Goal: Task Accomplishment & Management: Complete application form

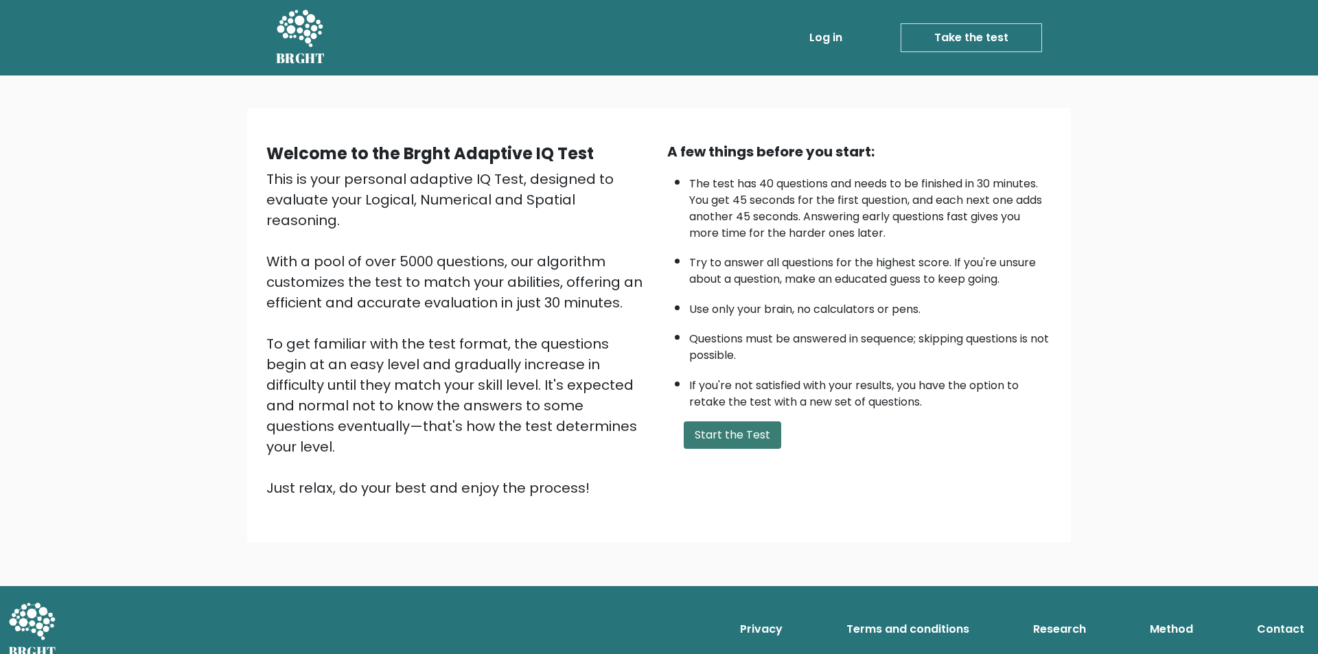
click at [744, 441] on button "Start the Test" at bounding box center [732, 435] width 97 height 27
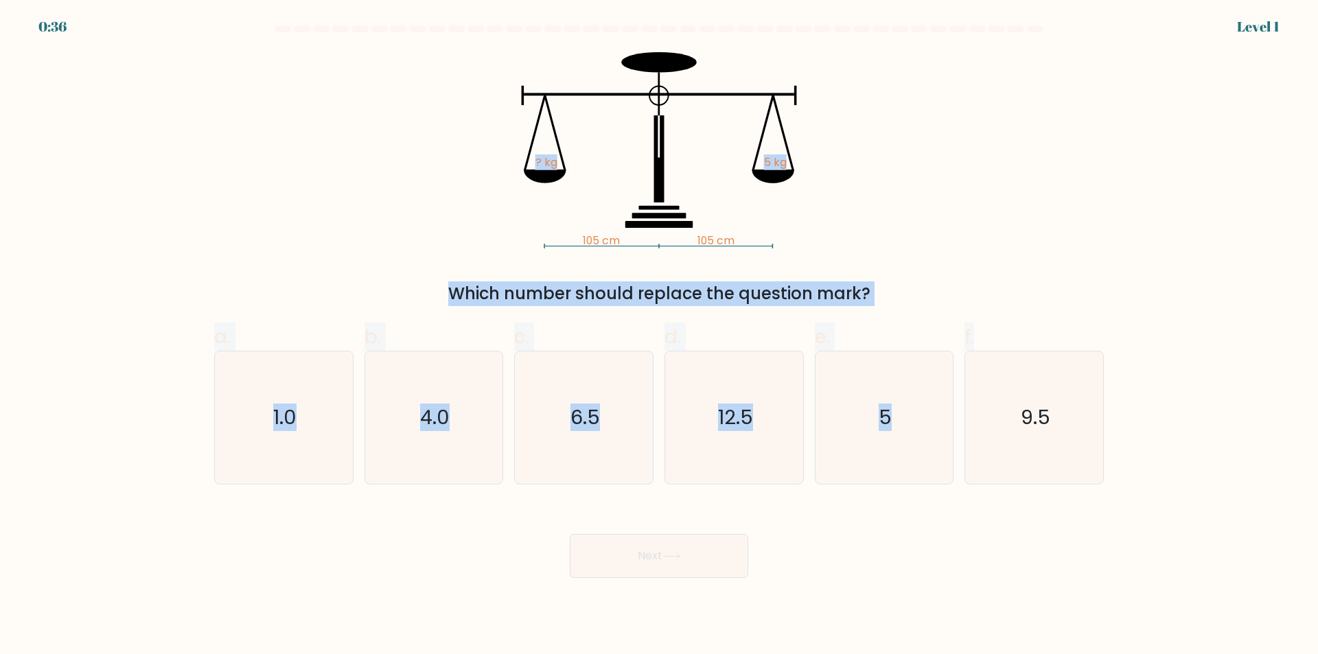
copy form "? kg 5 kg Which number should replace the question mark? a. 1.0 b. 4.0 c. 6.5 d…"
drag, startPoint x: 434, startPoint y: 157, endPoint x: 491, endPoint y: 54, distance: 118.3
click at [491, 54] on form at bounding box center [659, 301] width 1318 height 553
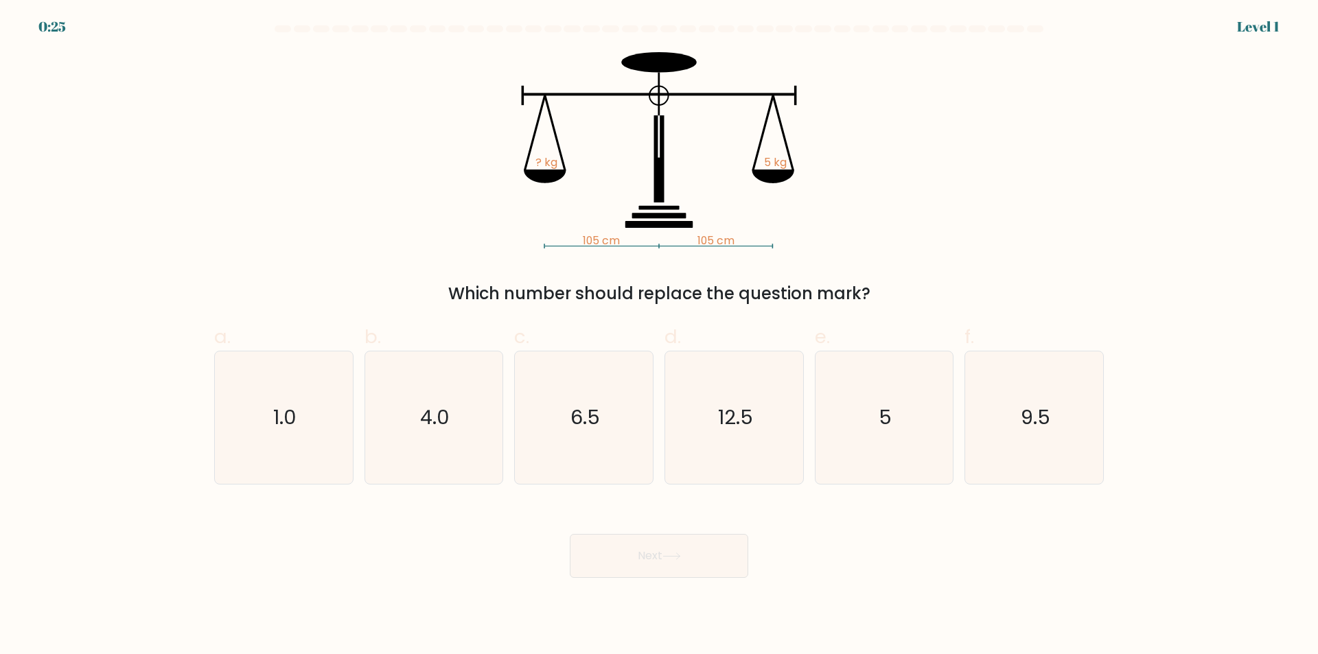
click at [1175, 455] on form at bounding box center [659, 301] width 1318 height 553
click at [876, 422] on icon "5" at bounding box center [884, 418] width 133 height 133
click at [660, 336] on input "e. 5" at bounding box center [659, 331] width 1 height 9
radio input "true"
click at [670, 561] on button "Next" at bounding box center [659, 556] width 179 height 44
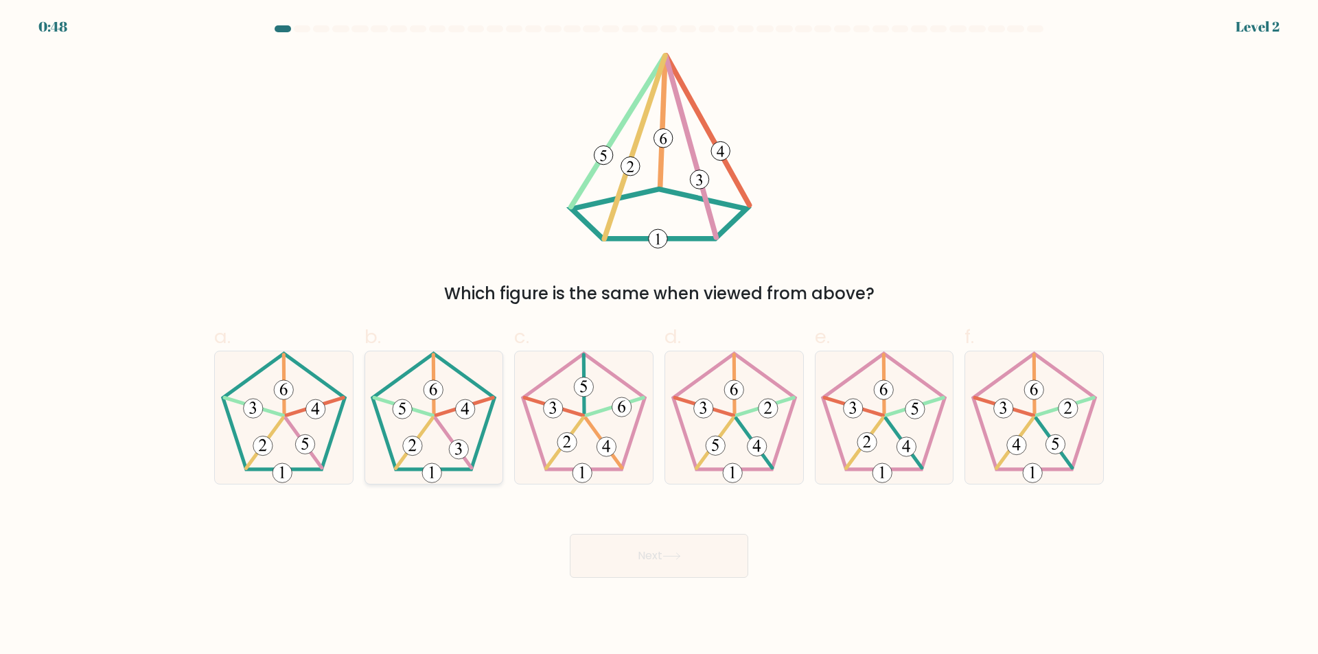
click at [446, 375] on icon at bounding box center [433, 418] width 133 height 133
click at [659, 336] on input "b." at bounding box center [659, 331] width 1 height 9
radio input "true"
click at [678, 546] on button "Next" at bounding box center [659, 556] width 179 height 44
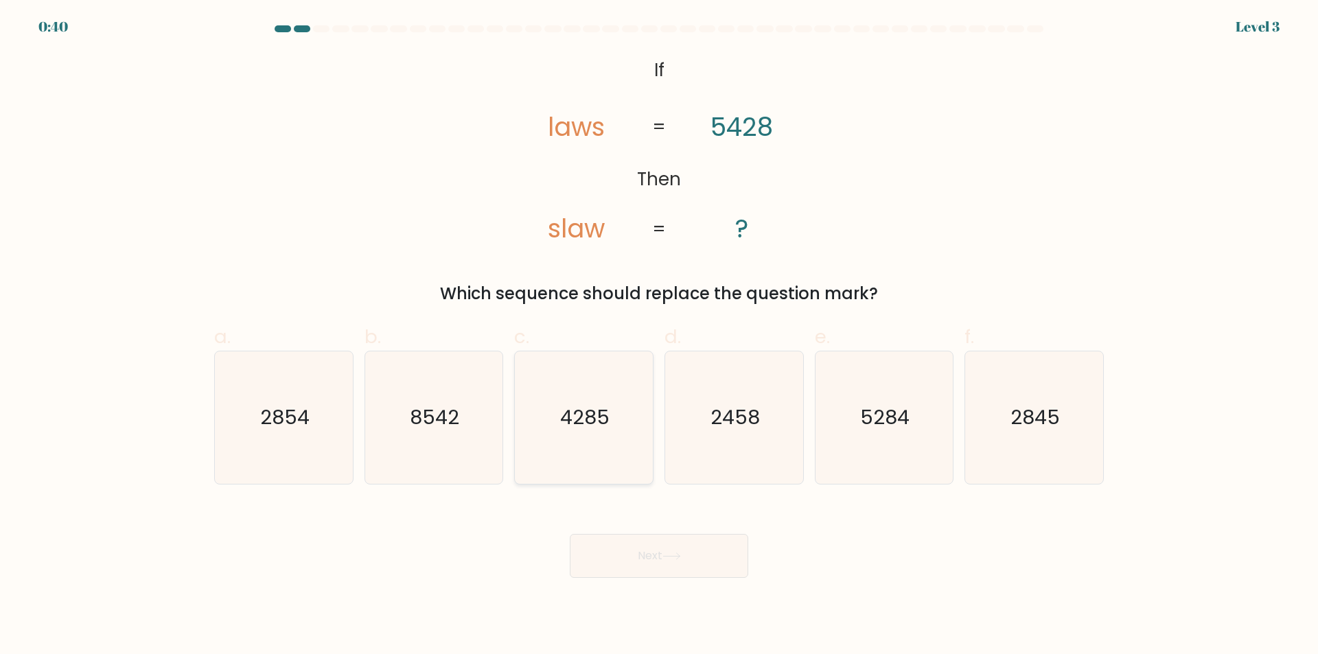
click at [571, 417] on text "4285" at bounding box center [585, 417] width 49 height 27
click at [659, 336] on input "c. 4285" at bounding box center [659, 331] width 1 height 9
radio input "true"
click at [659, 541] on button "Next" at bounding box center [659, 556] width 179 height 44
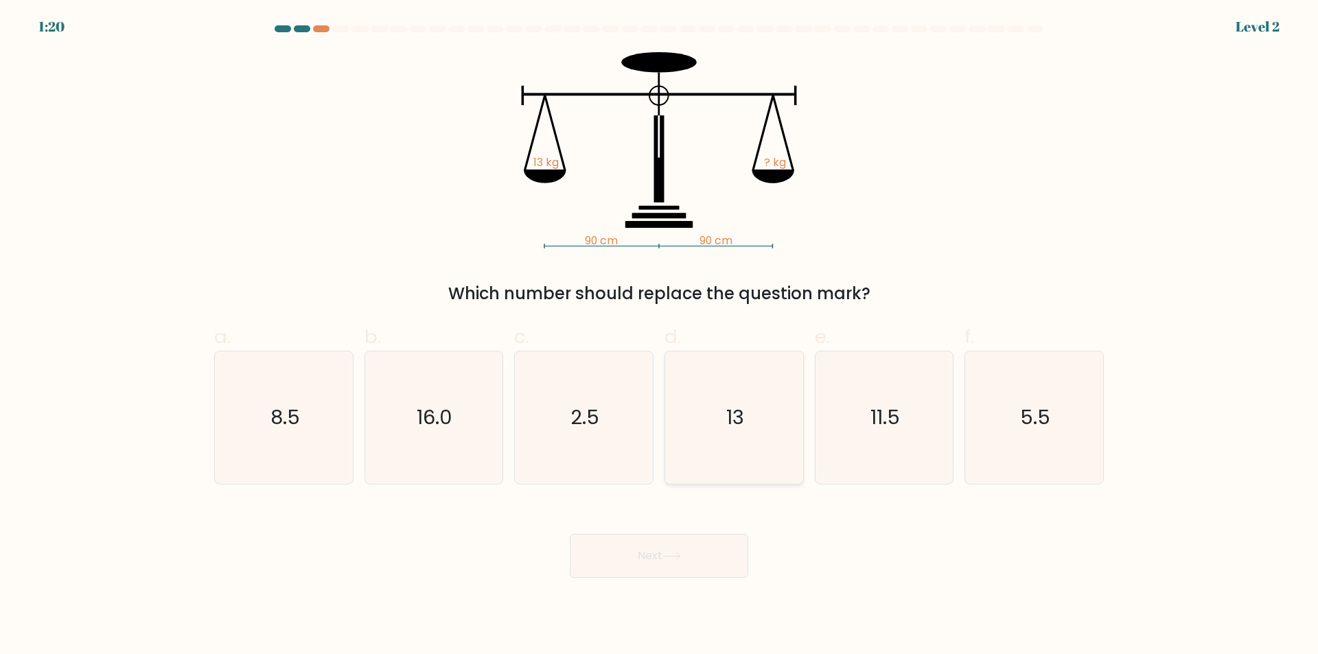
click at [705, 415] on icon "13" at bounding box center [734, 418] width 133 height 133
click at [660, 336] on input "d. 13" at bounding box center [659, 331] width 1 height 9
radio input "true"
click at [647, 555] on button "Next" at bounding box center [659, 556] width 179 height 44
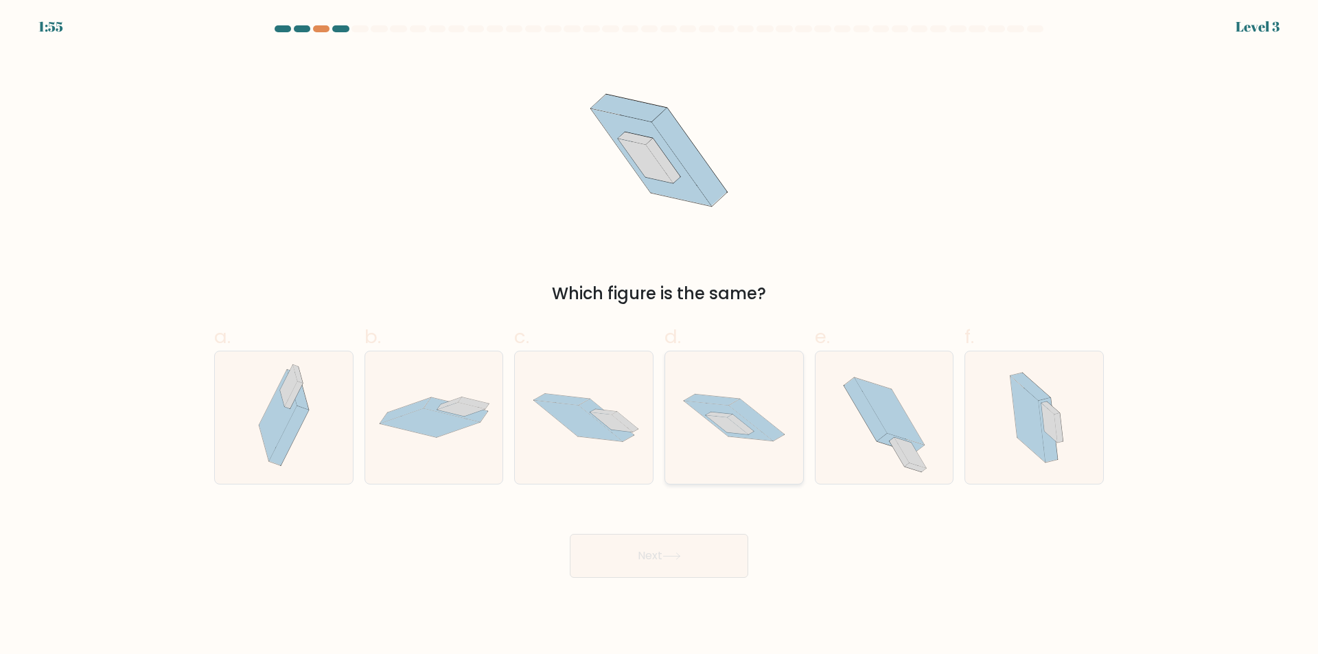
click at [757, 413] on icon at bounding box center [756, 421] width 55 height 42
click at [660, 336] on input "d." at bounding box center [659, 331] width 1 height 9
radio input "true"
click at [616, 544] on button "Next" at bounding box center [659, 556] width 179 height 44
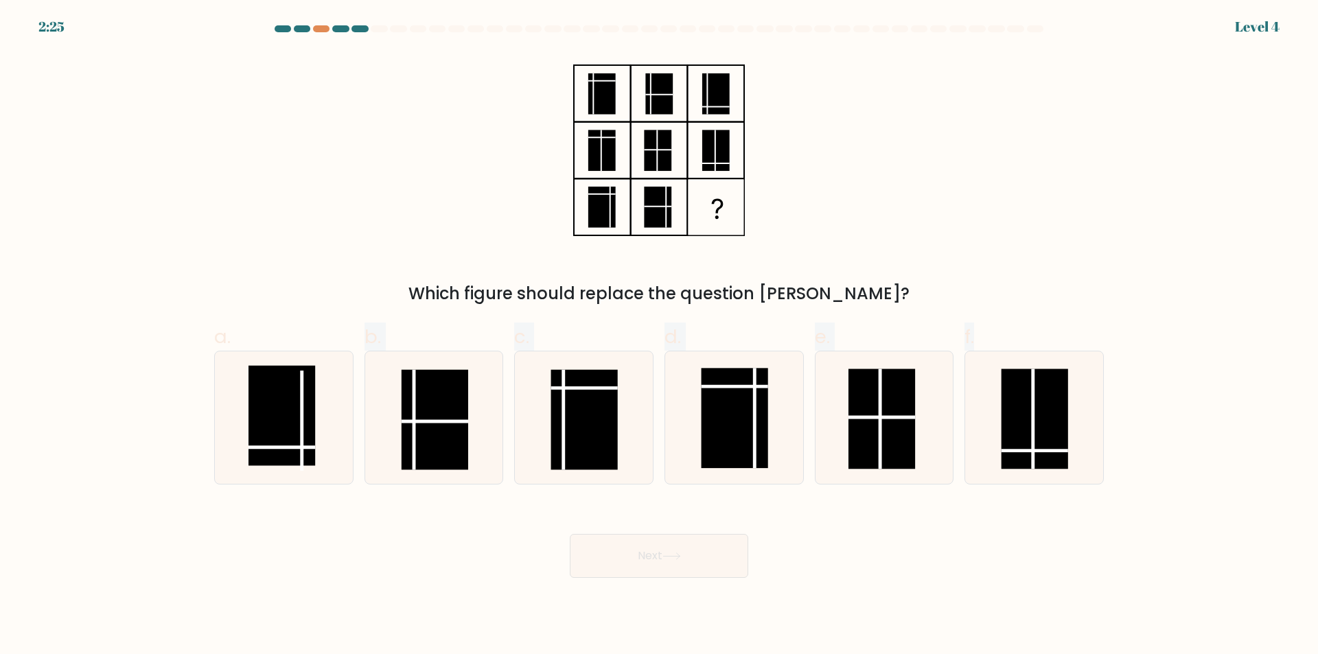
drag, startPoint x: 277, startPoint y: 405, endPoint x: 434, endPoint y: 610, distance: 258.2
click at [434, 610] on body "2:25 Level 4" at bounding box center [659, 327] width 1318 height 654
click at [286, 406] on rect at bounding box center [282, 416] width 67 height 100
click at [659, 336] on input "a." at bounding box center [659, 331] width 1 height 9
radio input "true"
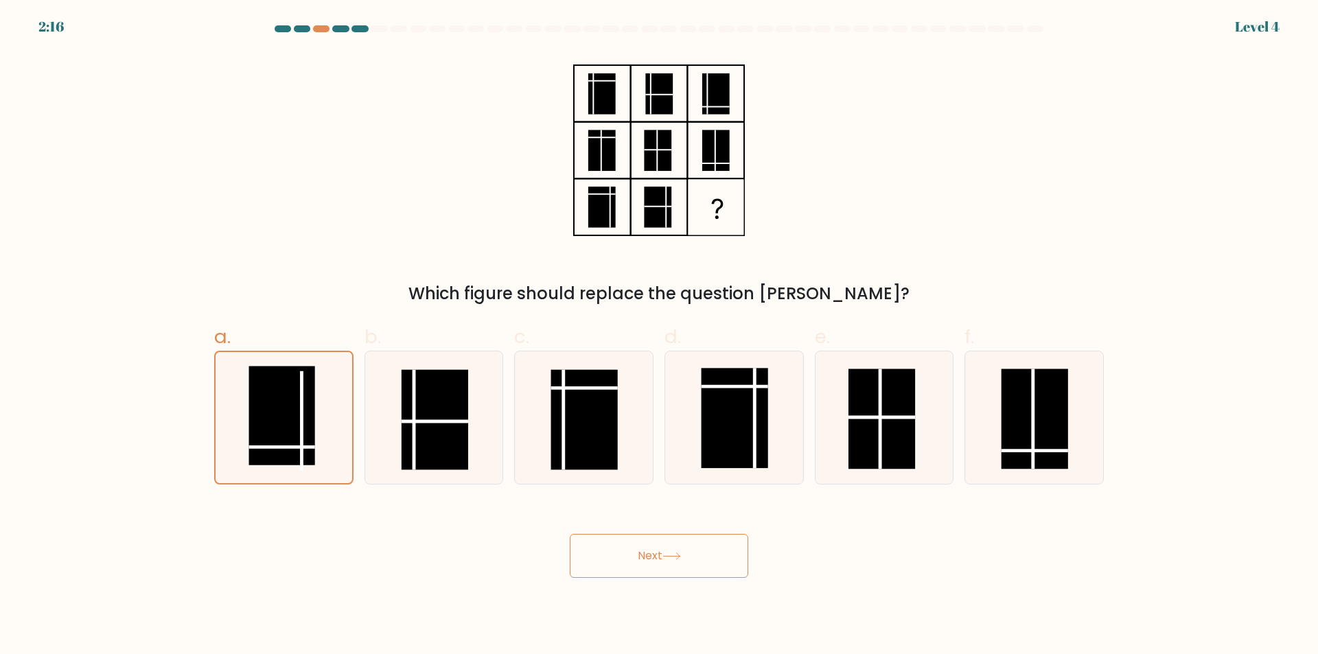
click at [688, 540] on button "Next" at bounding box center [659, 556] width 179 height 44
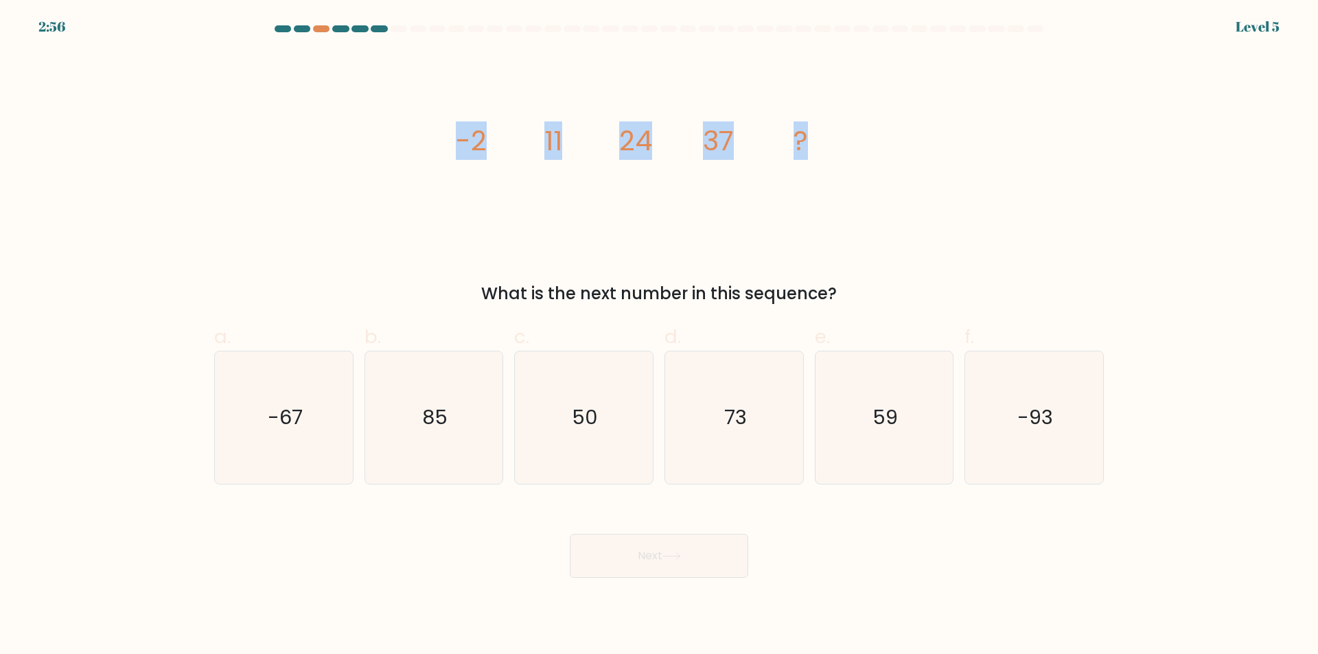
drag, startPoint x: 769, startPoint y: 135, endPoint x: 416, endPoint y: 130, distance: 352.9
click at [416, 130] on div "image/svg+xml -2 11 24 37 ? What is the next number in this sequence?" at bounding box center [659, 179] width 906 height 254
copy g "-2 11 24 37 ?"
copy div "What is the next number in this sequence?"
drag, startPoint x: 854, startPoint y: 298, endPoint x: 474, endPoint y: 290, distance: 380.4
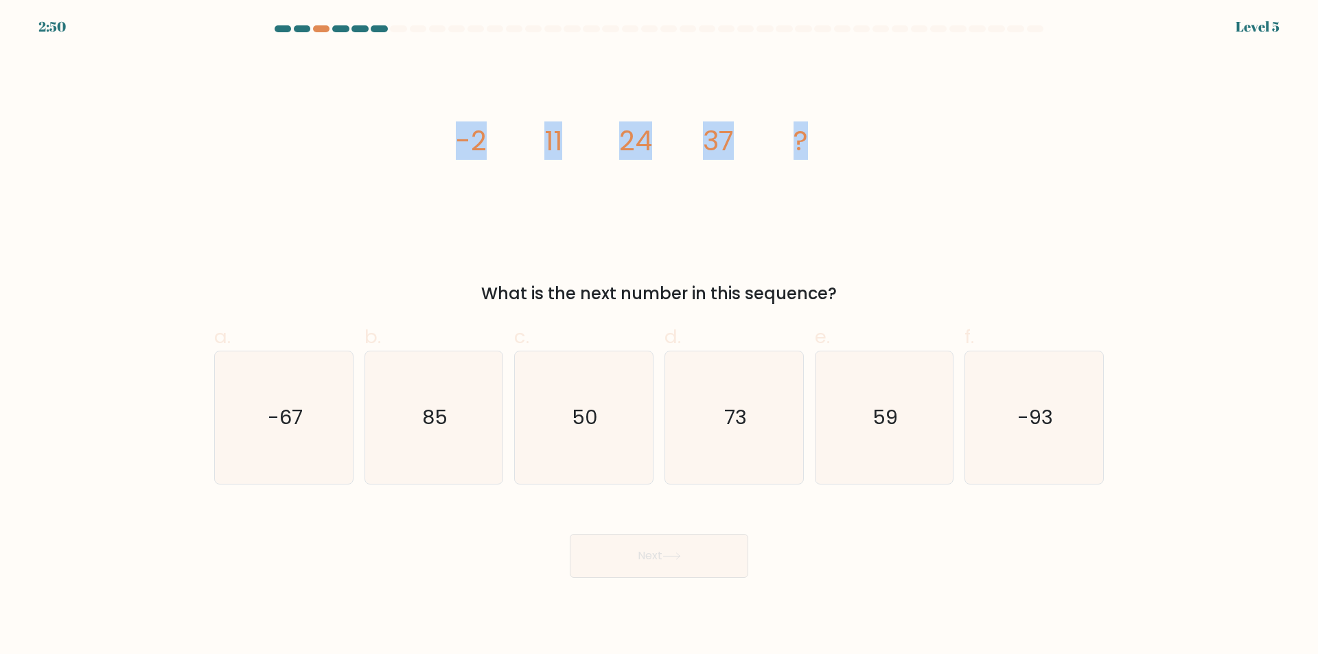
click at [474, 290] on div "What is the next number in this sequence?" at bounding box center [658, 293] width 873 height 25
click at [597, 413] on text "50" at bounding box center [586, 417] width 26 height 27
click at [659, 336] on input "c. 50" at bounding box center [659, 331] width 1 height 9
radio input "true"
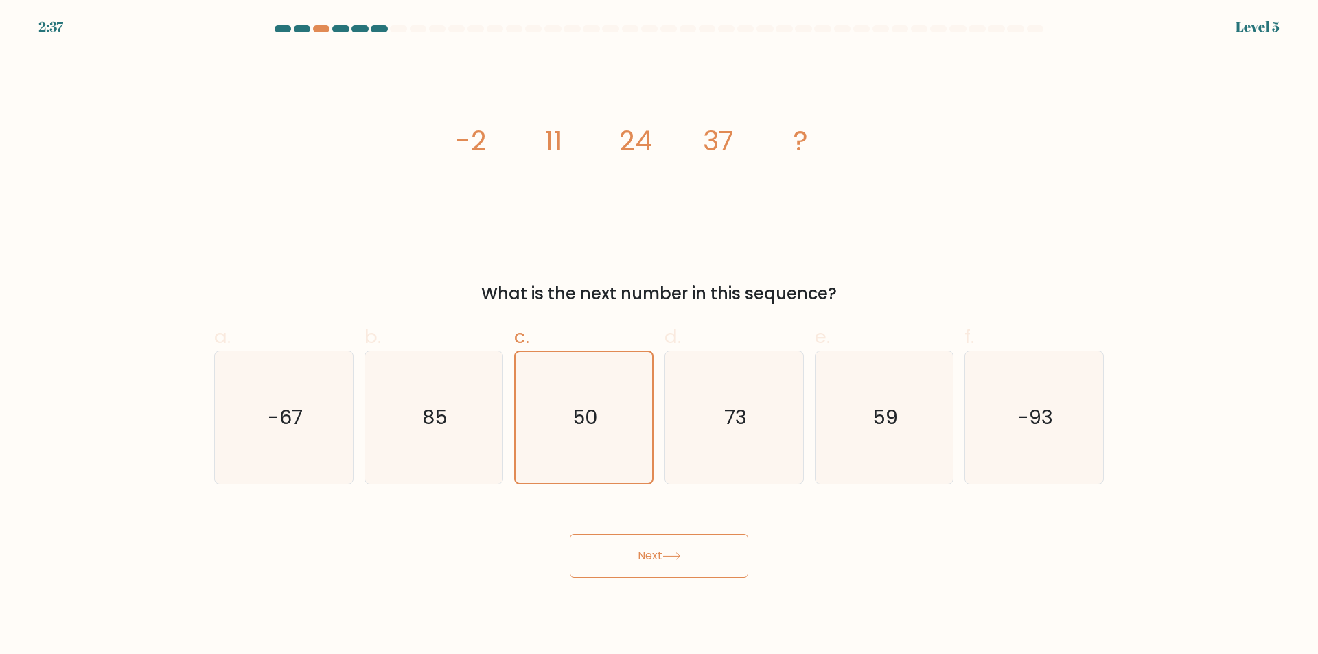
click at [643, 564] on button "Next" at bounding box center [659, 556] width 179 height 44
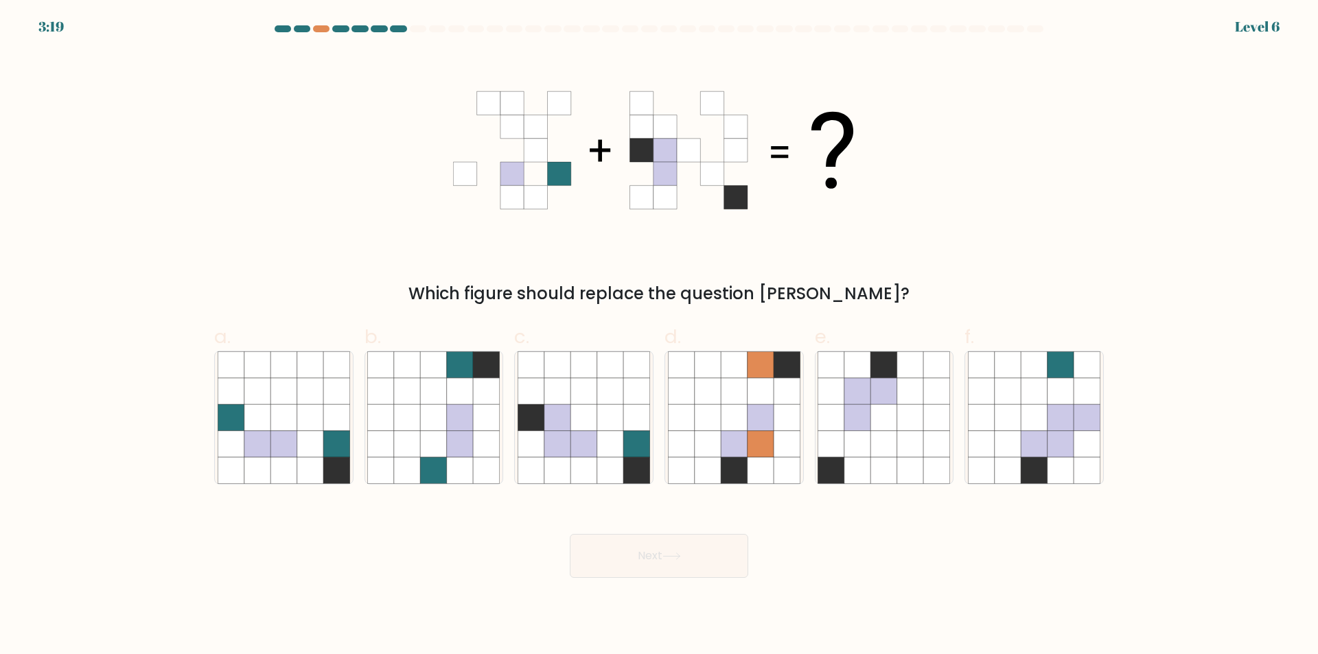
drag, startPoint x: 922, startPoint y: 161, endPoint x: 486, endPoint y: 165, distance: 436.0
click at [486, 165] on div "Which figure should replace the question mark?" at bounding box center [659, 179] width 906 height 254
drag, startPoint x: 898, startPoint y: 293, endPoint x: 446, endPoint y: 297, distance: 452.5
click at [446, 297] on div "Which figure should replace the question mark?" at bounding box center [658, 293] width 873 height 25
copy div "Which figure should replace the question mark?"
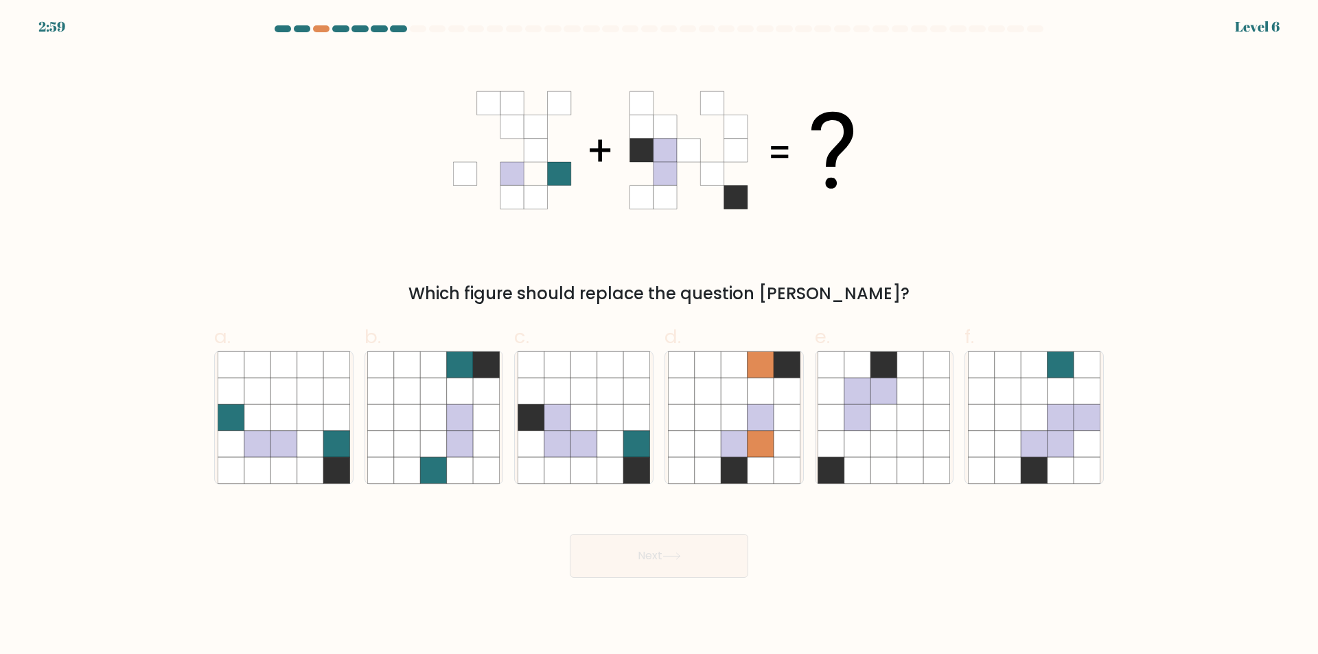
click at [1009, 202] on div "Which figure should replace the question mark?" at bounding box center [659, 179] width 906 height 254
click at [564, 427] on icon at bounding box center [557, 417] width 26 height 26
click at [659, 336] on input "c." at bounding box center [659, 331] width 1 height 9
radio input "true"
click at [678, 565] on button "Next" at bounding box center [659, 556] width 179 height 44
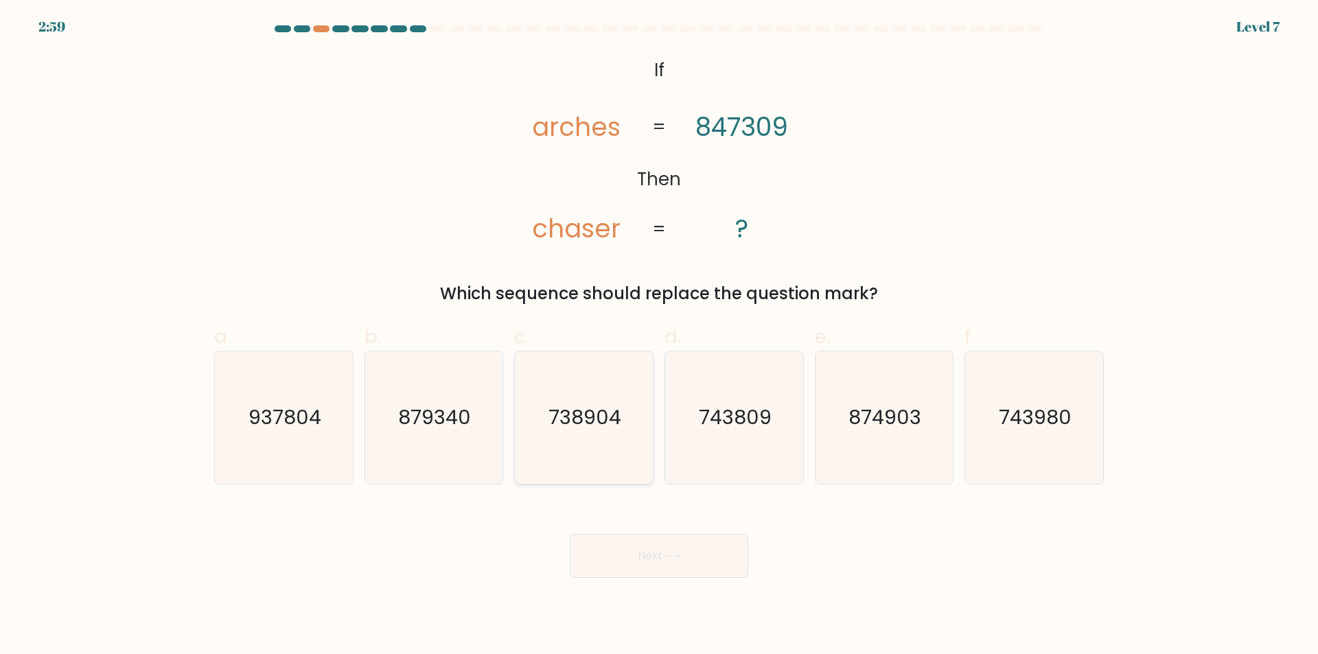
click at [583, 425] on text "738904" at bounding box center [585, 417] width 73 height 27
click at [659, 336] on input "c. 738904" at bounding box center [659, 331] width 1 height 9
radio input "true"
click at [680, 557] on icon at bounding box center [672, 557] width 19 height 8
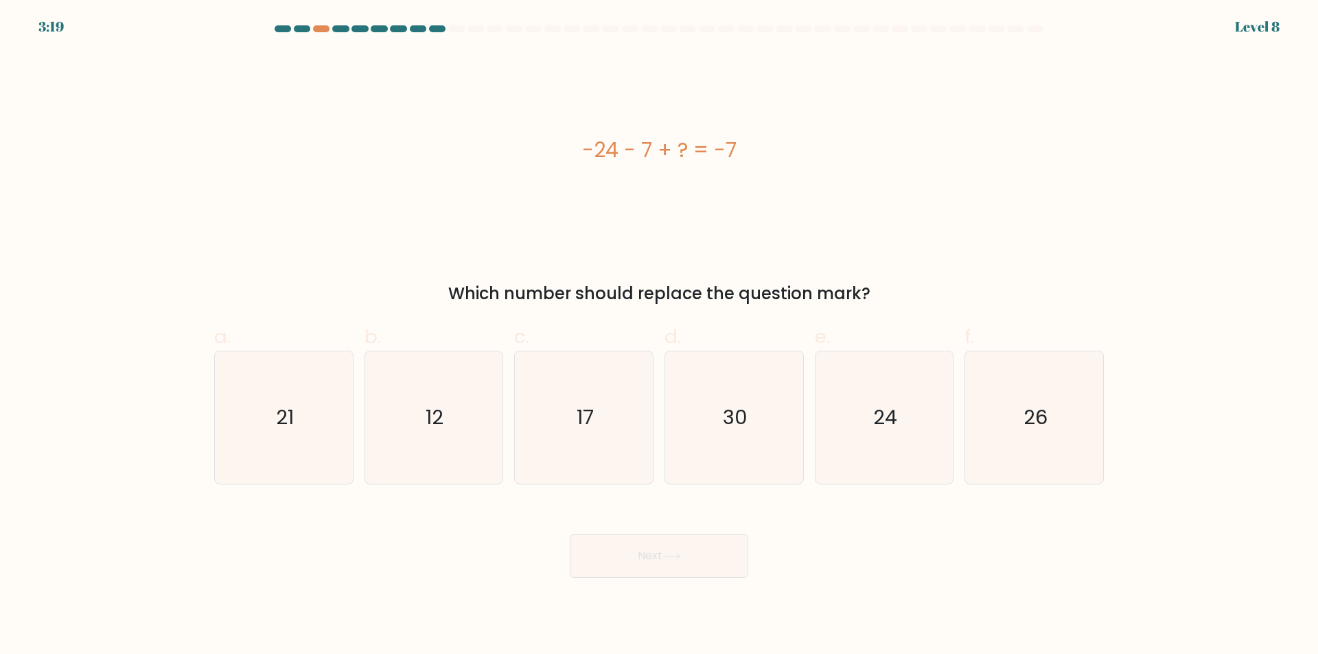
drag, startPoint x: 660, startPoint y: 144, endPoint x: 540, endPoint y: 143, distance: 120.8
click at [540, 143] on div "-24 - 7 + ? = -7" at bounding box center [659, 150] width 890 height 31
copy div "-24 - 7 + ? = -7"
drag, startPoint x: 730, startPoint y: 287, endPoint x: 402, endPoint y: 281, distance: 327.5
click at [402, 281] on div "Which number should replace the question mark?" at bounding box center [658, 293] width 873 height 25
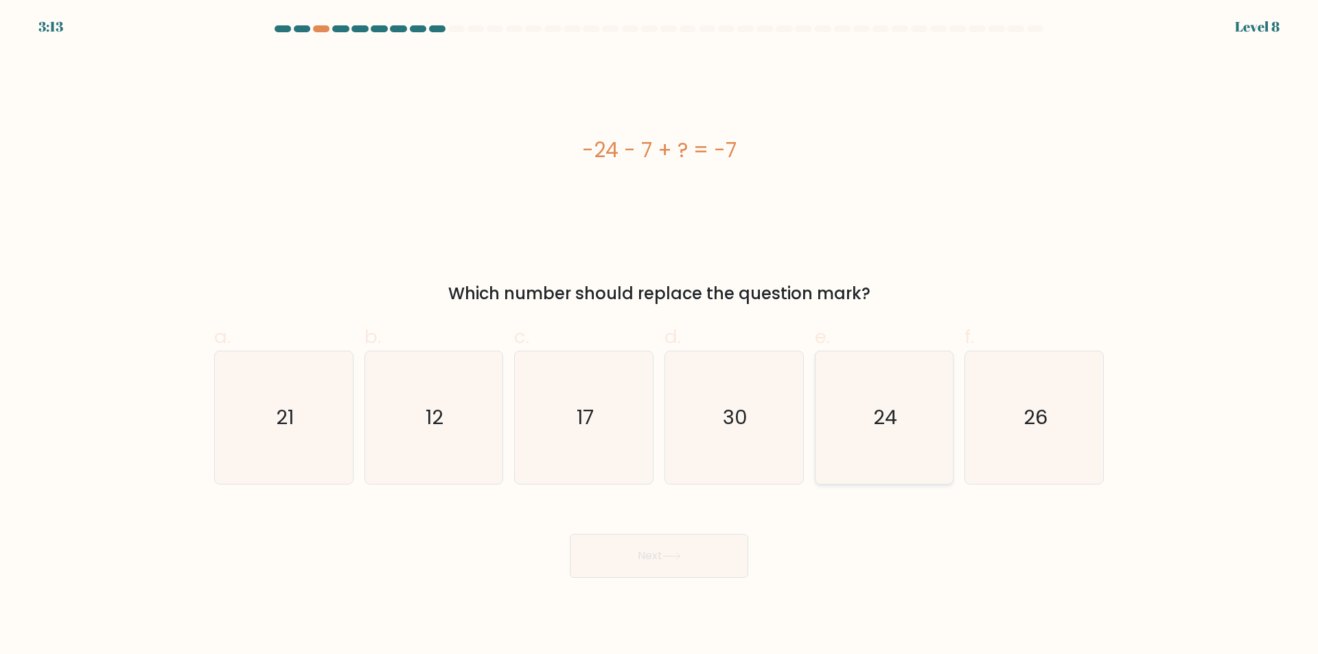
copy div "Which number should replace the question mark?"
click at [888, 411] on text "24" at bounding box center [885, 417] width 24 height 27
click at [660, 336] on input "e. 24" at bounding box center [659, 331] width 1 height 9
radio input "true"
click at [657, 577] on button "Next" at bounding box center [659, 556] width 179 height 44
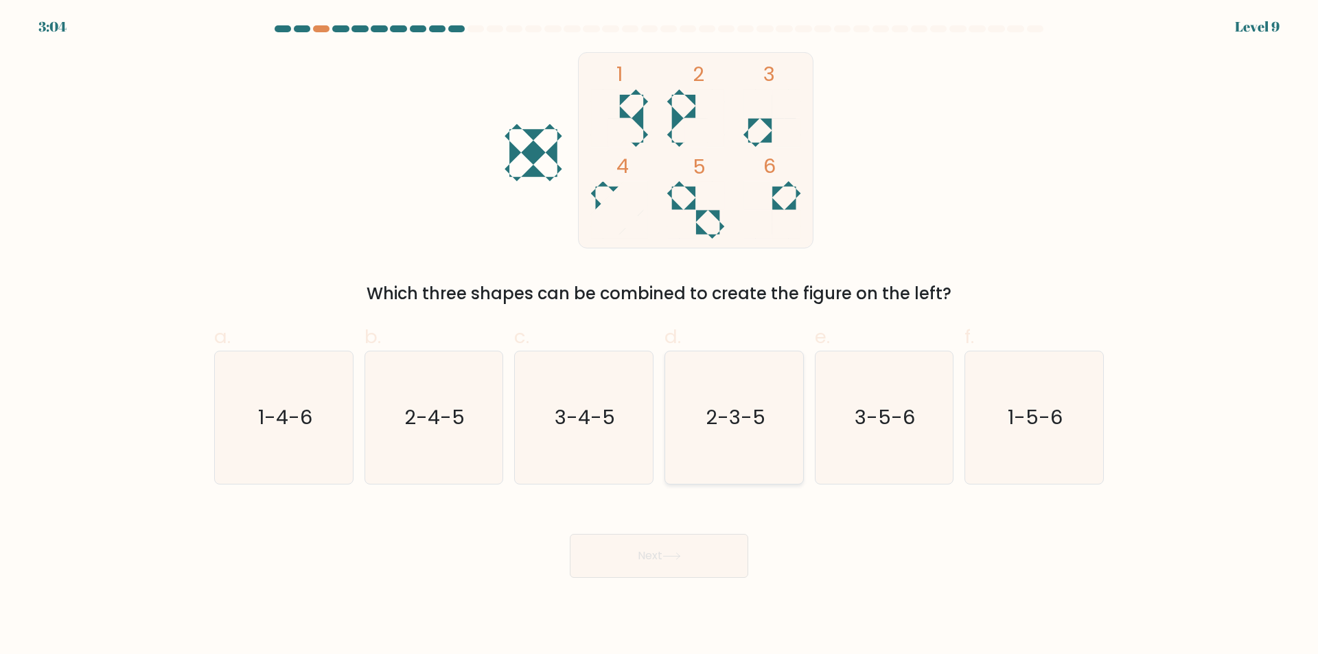
click at [710, 415] on text "2-3-5" at bounding box center [736, 417] width 60 height 27
click at [660, 336] on input "d. 2-3-5" at bounding box center [659, 331] width 1 height 9
radio input "true"
click at [671, 564] on button "Next" at bounding box center [659, 556] width 179 height 44
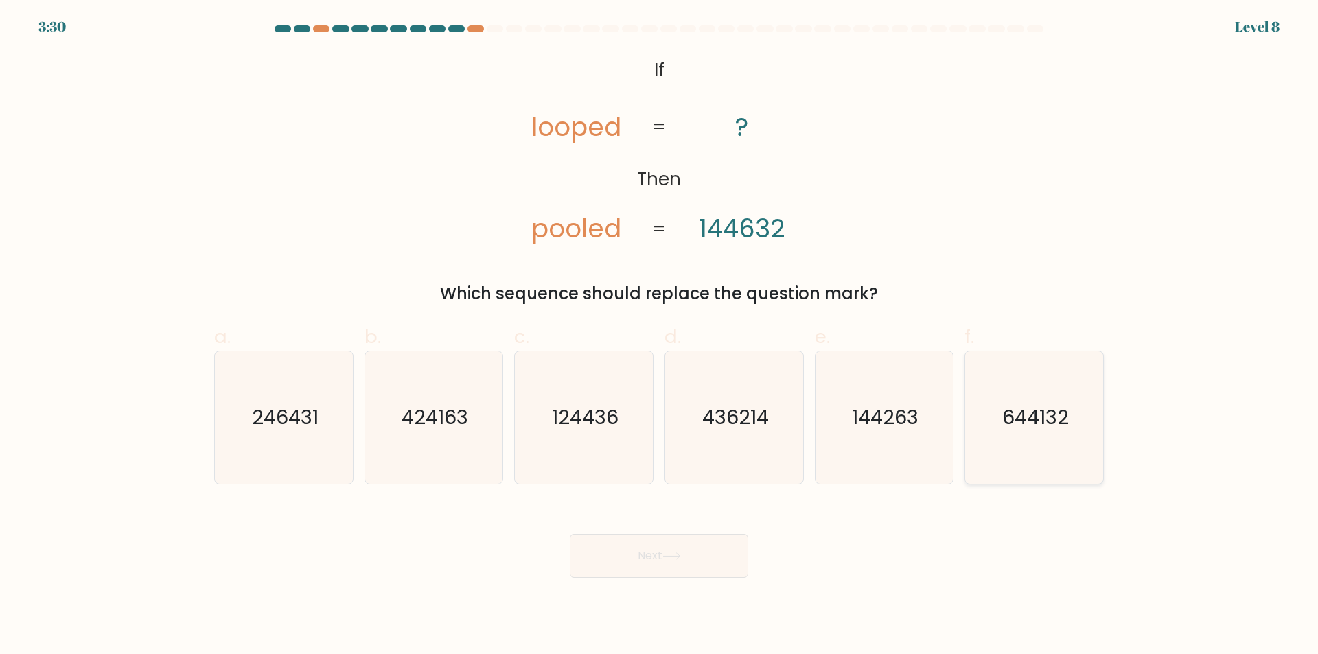
click at [1034, 435] on icon "644132" at bounding box center [1034, 418] width 133 height 133
click at [660, 336] on input "f. 644132" at bounding box center [659, 331] width 1 height 9
radio input "true"
click at [645, 572] on button "Next" at bounding box center [659, 556] width 179 height 44
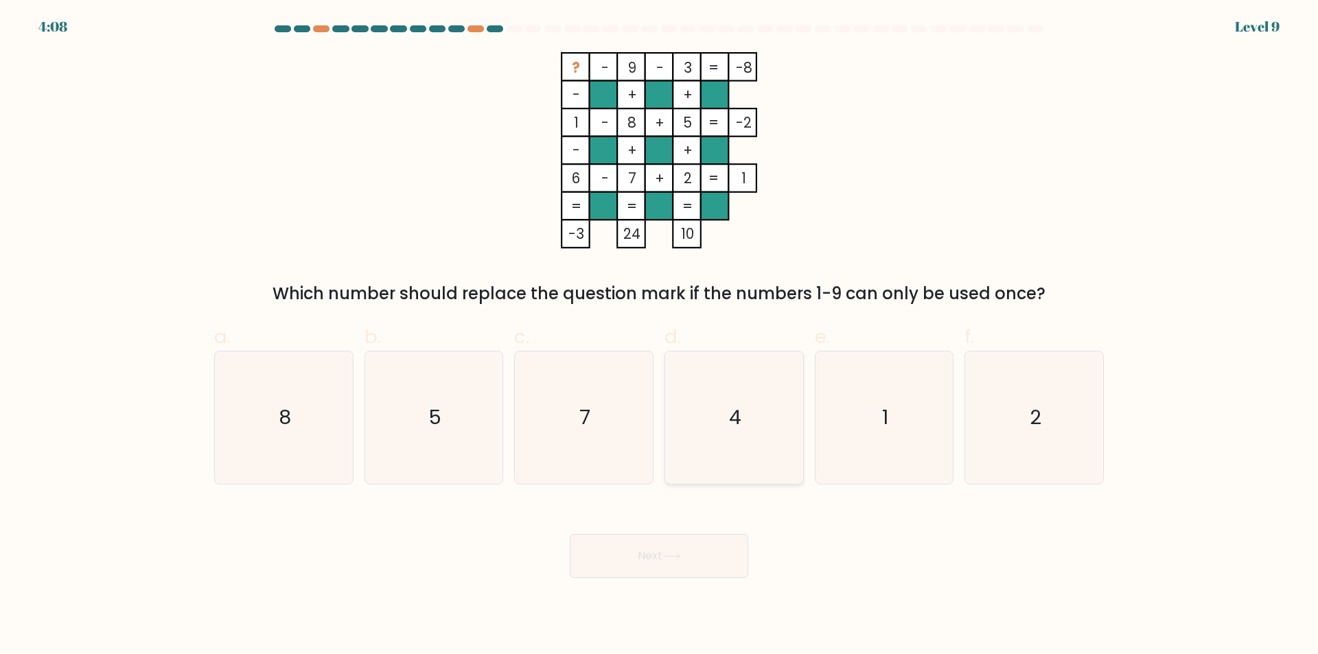
click at [739, 416] on text "4" at bounding box center [735, 417] width 12 height 27
click at [660, 336] on input "d. 4" at bounding box center [659, 331] width 1 height 9
radio input "true"
click at [668, 551] on button "Next" at bounding box center [659, 556] width 179 height 44
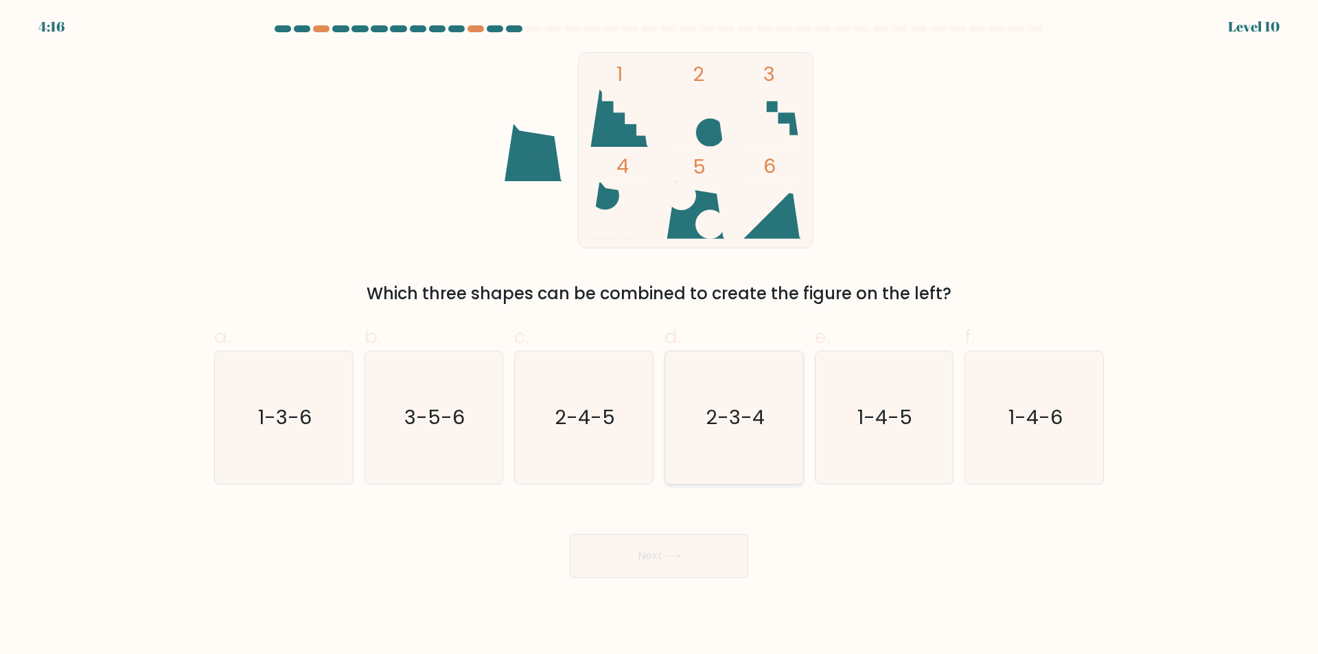
click at [726, 413] on text "2-3-4" at bounding box center [735, 417] width 59 height 27
click at [660, 336] on input "d. 2-3-4" at bounding box center [659, 331] width 1 height 9
radio input "true"
click at [649, 536] on button "Next" at bounding box center [659, 556] width 179 height 44
click at [647, 550] on button "Next" at bounding box center [659, 556] width 179 height 44
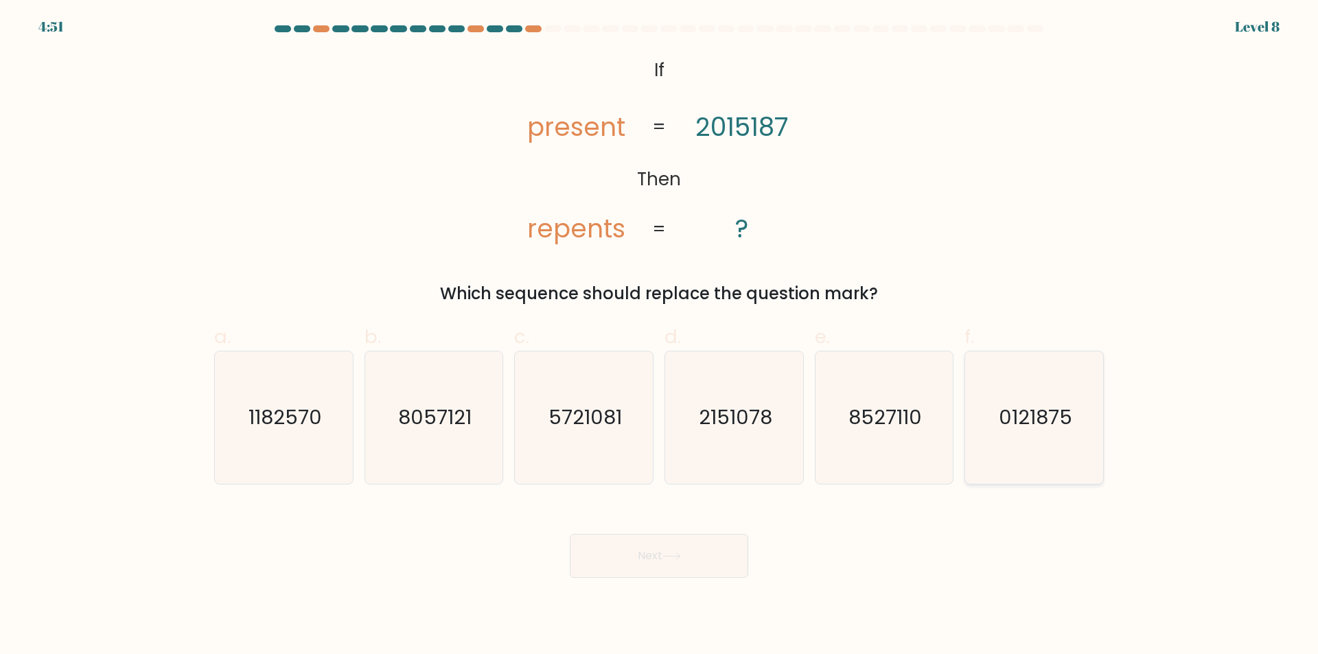
click at [1026, 412] on text "0121875" at bounding box center [1035, 417] width 73 height 27
click at [660, 336] on input "f. 0121875" at bounding box center [659, 331] width 1 height 9
radio input "true"
click at [713, 554] on button "Next" at bounding box center [659, 556] width 179 height 44
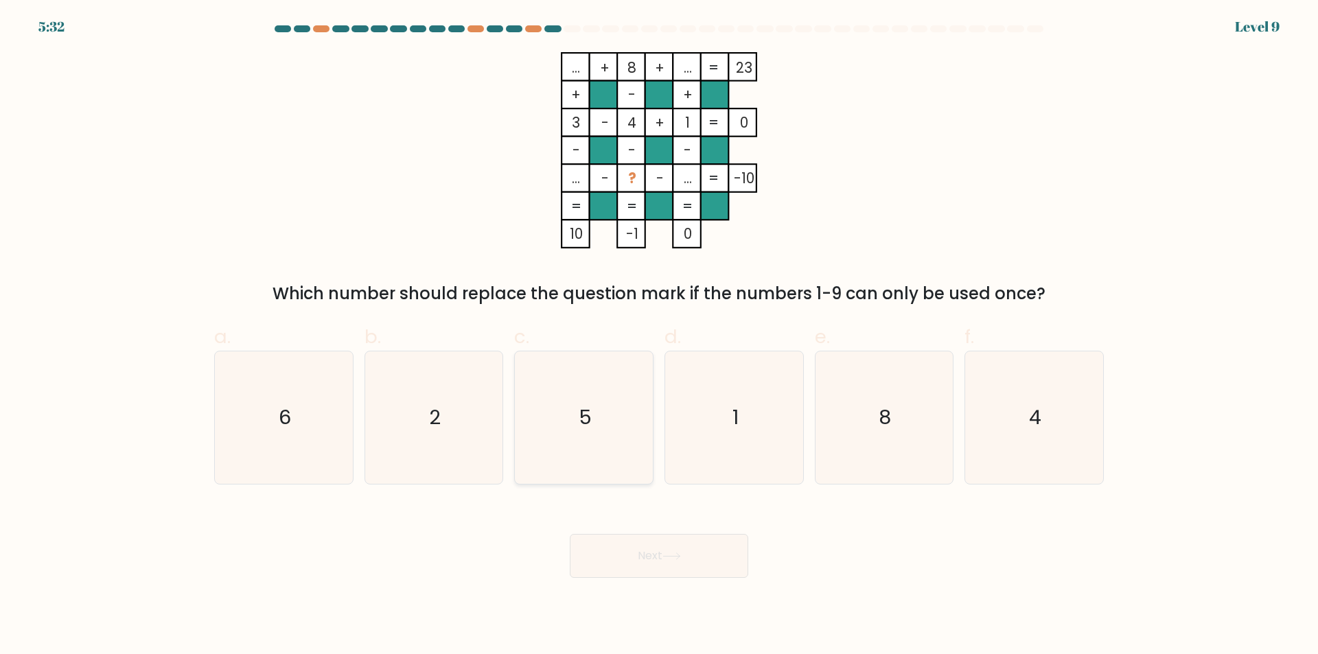
click at [567, 441] on icon "5" at bounding box center [584, 418] width 133 height 133
click at [659, 336] on input "c. 5" at bounding box center [659, 331] width 1 height 9
radio input "true"
click at [662, 560] on button "Next" at bounding box center [659, 556] width 179 height 44
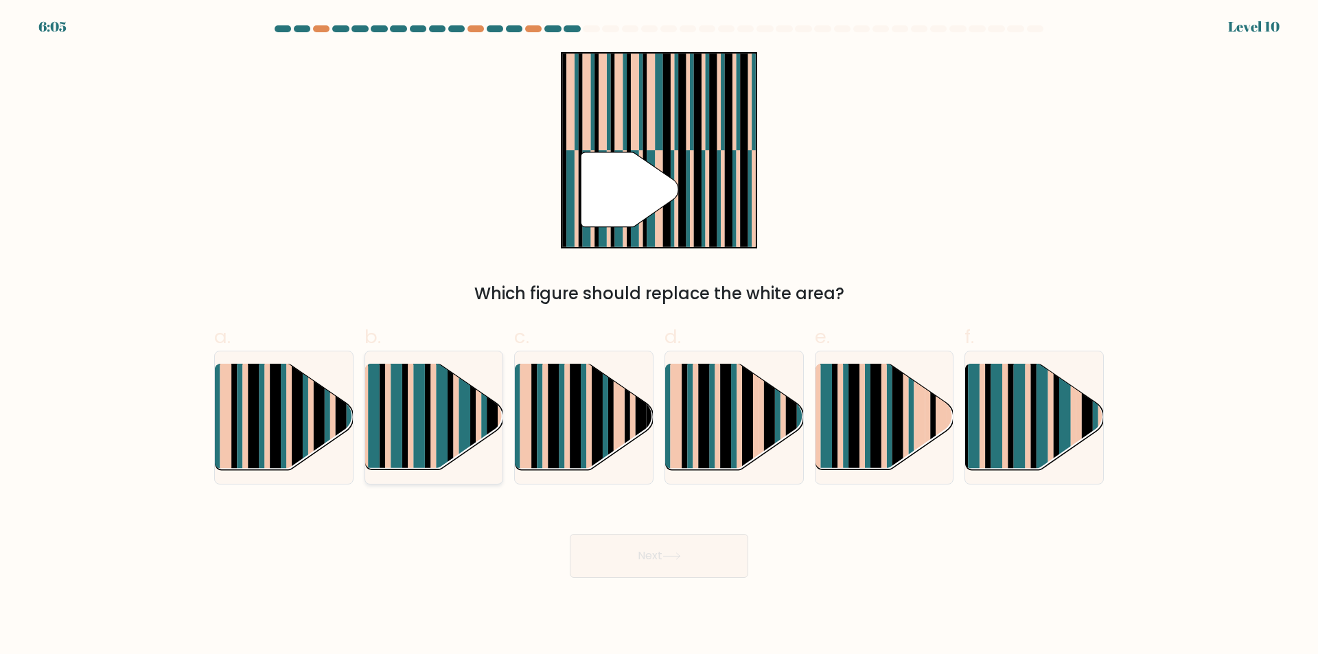
click at [439, 407] on rect at bounding box center [442, 430] width 12 height 137
click at [659, 336] on input "b." at bounding box center [659, 331] width 1 height 9
radio input "true"
click at [631, 549] on button "Next" at bounding box center [659, 556] width 179 height 44
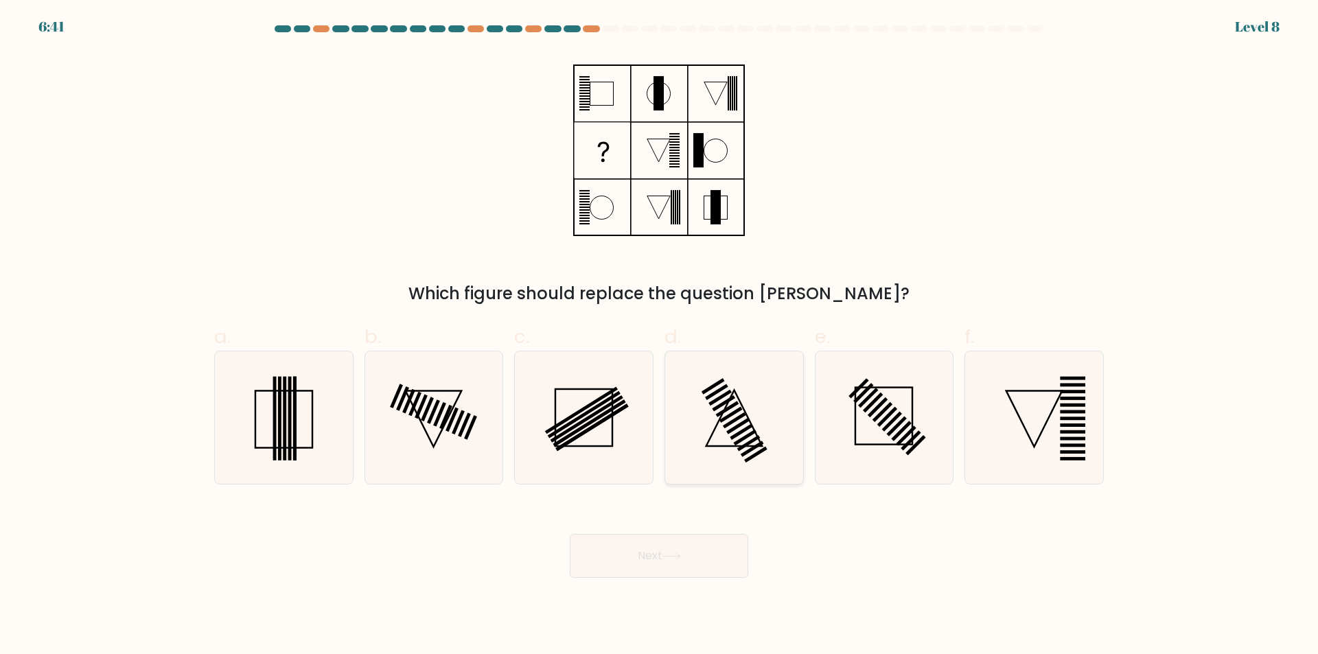
click at [724, 417] on icon at bounding box center [734, 418] width 133 height 133
click at [660, 336] on input "d." at bounding box center [659, 331] width 1 height 9
radio input "true"
click at [671, 551] on button "Next" at bounding box center [659, 556] width 179 height 44
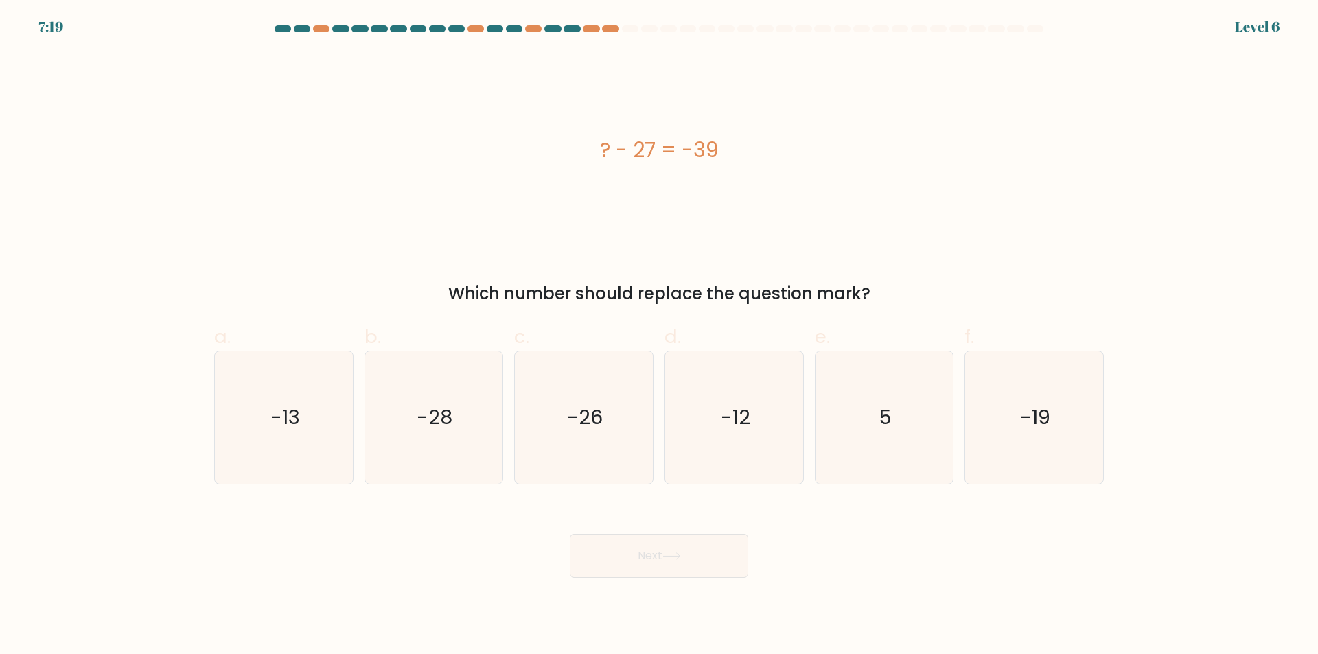
drag, startPoint x: 904, startPoint y: 282, endPoint x: 475, endPoint y: 142, distance: 450.7
click at [475, 142] on div "? - 27 = -39 Which number should replace the question mark?" at bounding box center [659, 179] width 906 height 254
copy div "? - 27 = -39 Which number should replace the question mark?"
click at [694, 415] on icon "-12" at bounding box center [734, 418] width 133 height 133
click at [660, 336] on input "d. -12" at bounding box center [659, 331] width 1 height 9
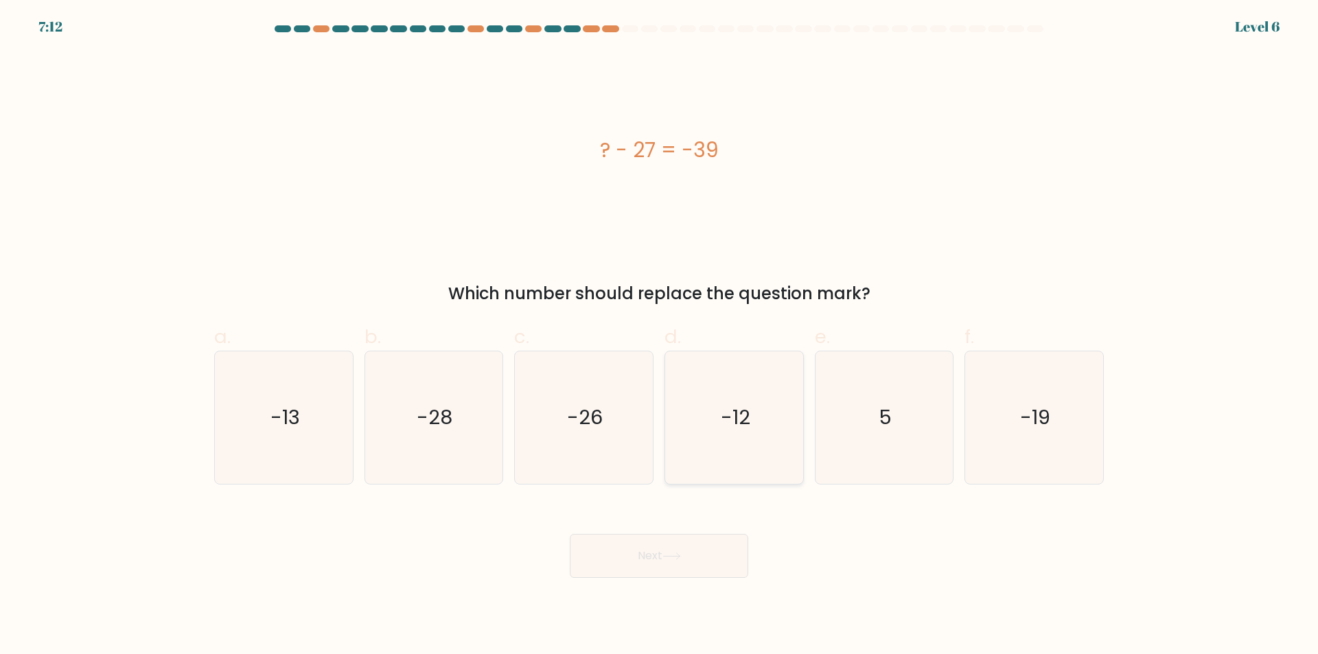
radio input "true"
click at [671, 553] on icon at bounding box center [672, 557] width 19 height 8
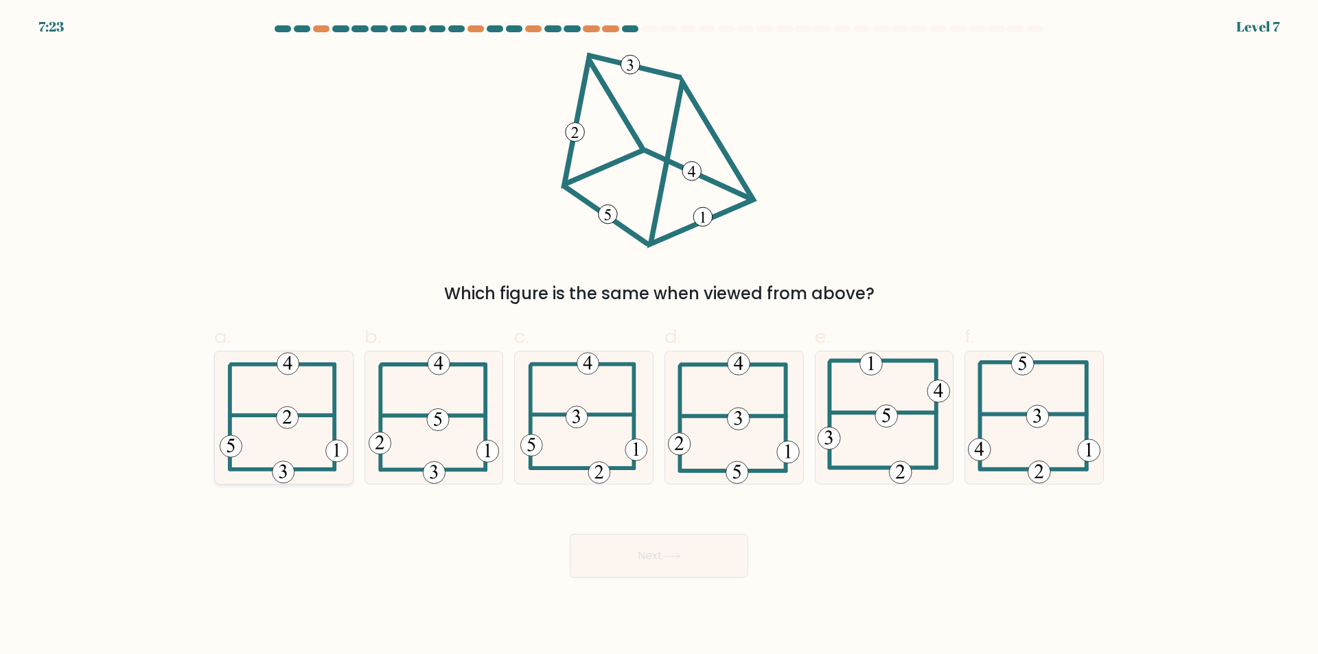
click at [274, 416] on 208 at bounding box center [283, 416] width 104 height 0
click at [659, 336] on input "a." at bounding box center [659, 331] width 1 height 9
radio input "true"
click at [634, 556] on button "Next" at bounding box center [659, 556] width 179 height 44
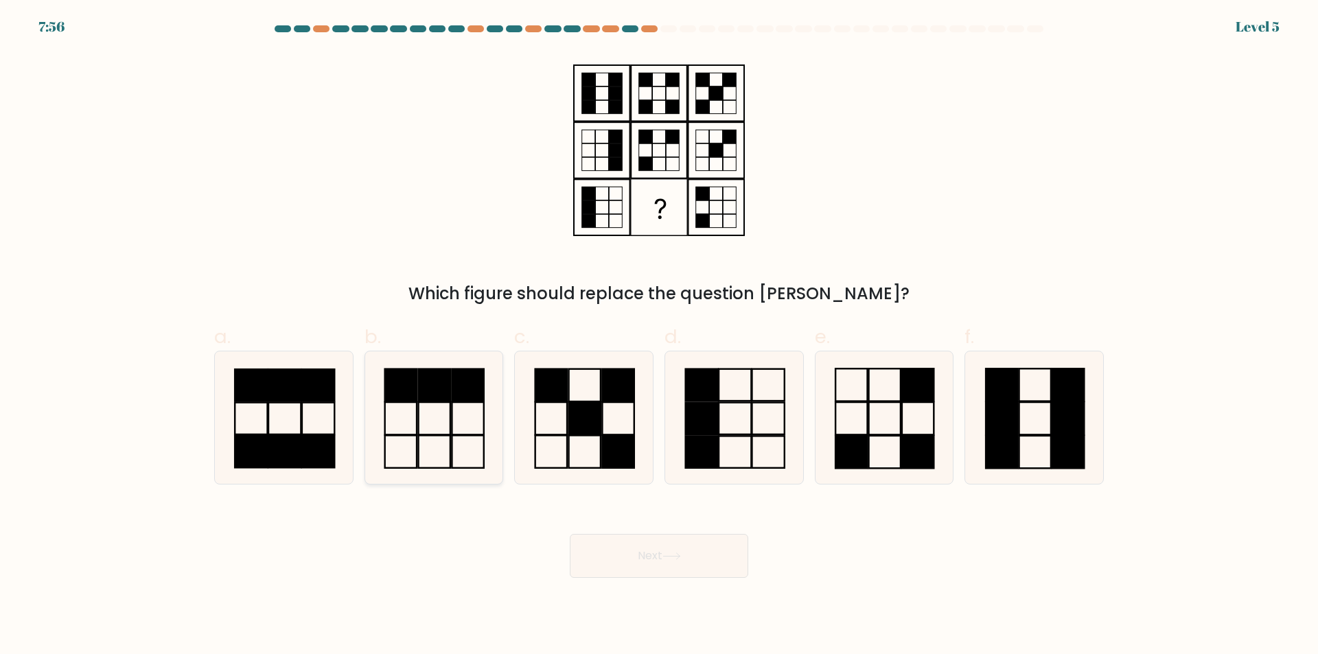
click at [432, 437] on icon at bounding box center [433, 418] width 133 height 133
click at [659, 336] on input "b." at bounding box center [659, 331] width 1 height 9
radio input "true"
click at [664, 571] on button "Next" at bounding box center [659, 556] width 179 height 44
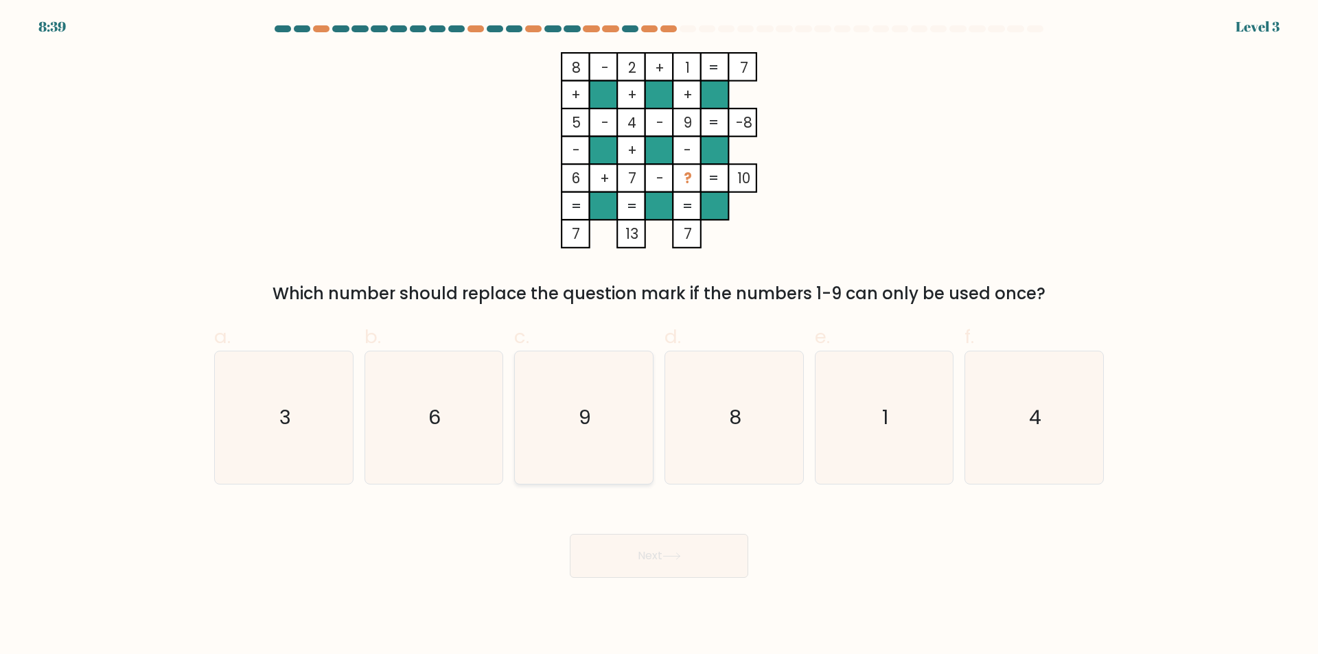
click at [580, 399] on icon "9" at bounding box center [584, 418] width 133 height 133
click at [659, 336] on input "c. 9" at bounding box center [659, 331] width 1 height 9
radio input "true"
click at [639, 536] on button "Next" at bounding box center [659, 556] width 179 height 44
click at [641, 564] on button "Next" at bounding box center [659, 556] width 179 height 44
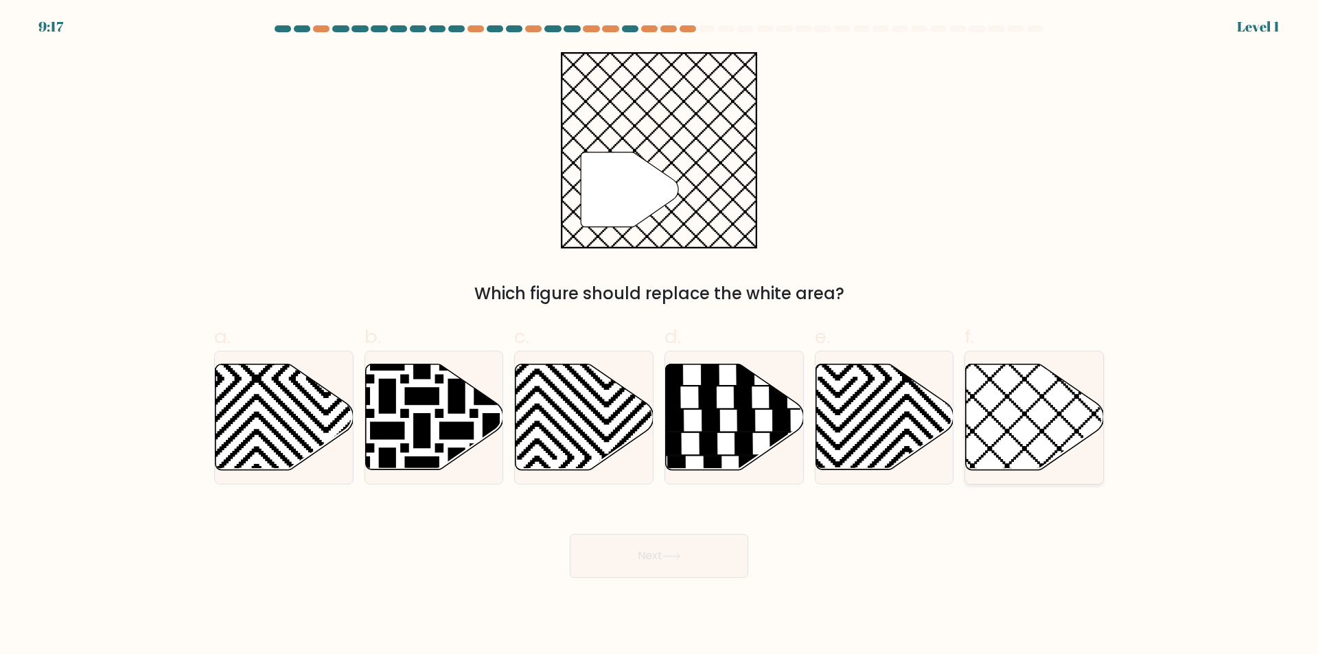
click at [986, 416] on icon at bounding box center [1077, 362] width 278 height 278
click at [660, 336] on input "f." at bounding box center [659, 331] width 1 height 9
radio input "true"
click at [669, 560] on icon at bounding box center [672, 557] width 19 height 8
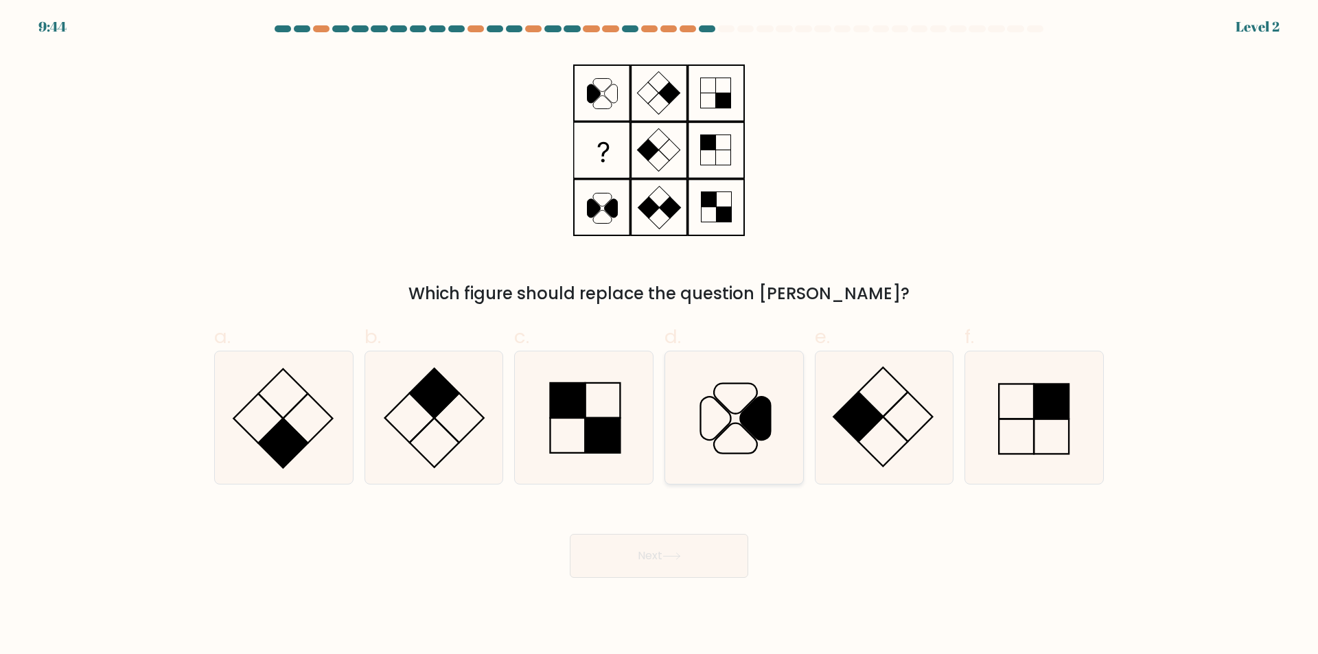
click at [727, 427] on icon at bounding box center [715, 419] width 30 height 43
click at [660, 336] on input "d." at bounding box center [659, 331] width 1 height 9
radio input "true"
click at [660, 557] on button "Next" at bounding box center [659, 556] width 179 height 44
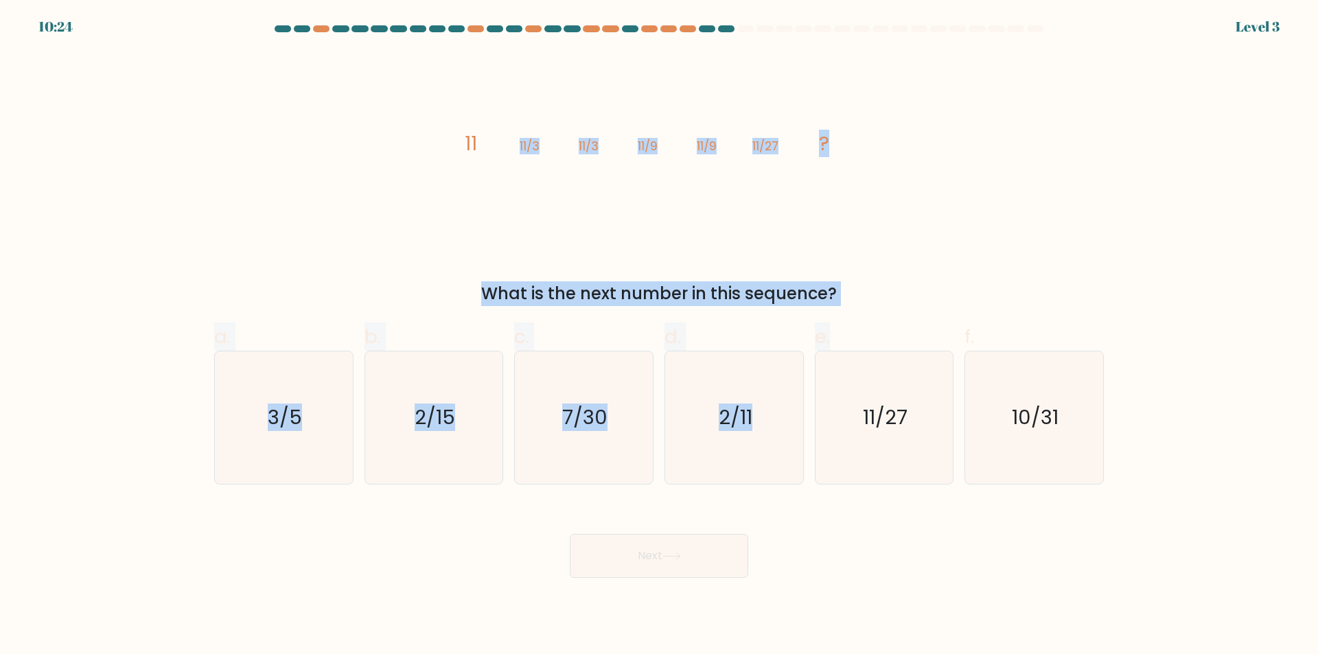
drag, startPoint x: 878, startPoint y: 309, endPoint x: 424, endPoint y: 125, distance: 490.3
click at [433, 121] on form at bounding box center [659, 301] width 1318 height 553
click at [724, 263] on div "image/svg+xml 11 11/3 11/3 11/9 11/9 11/27 ? What is the next number in this se…" at bounding box center [659, 179] width 906 height 254
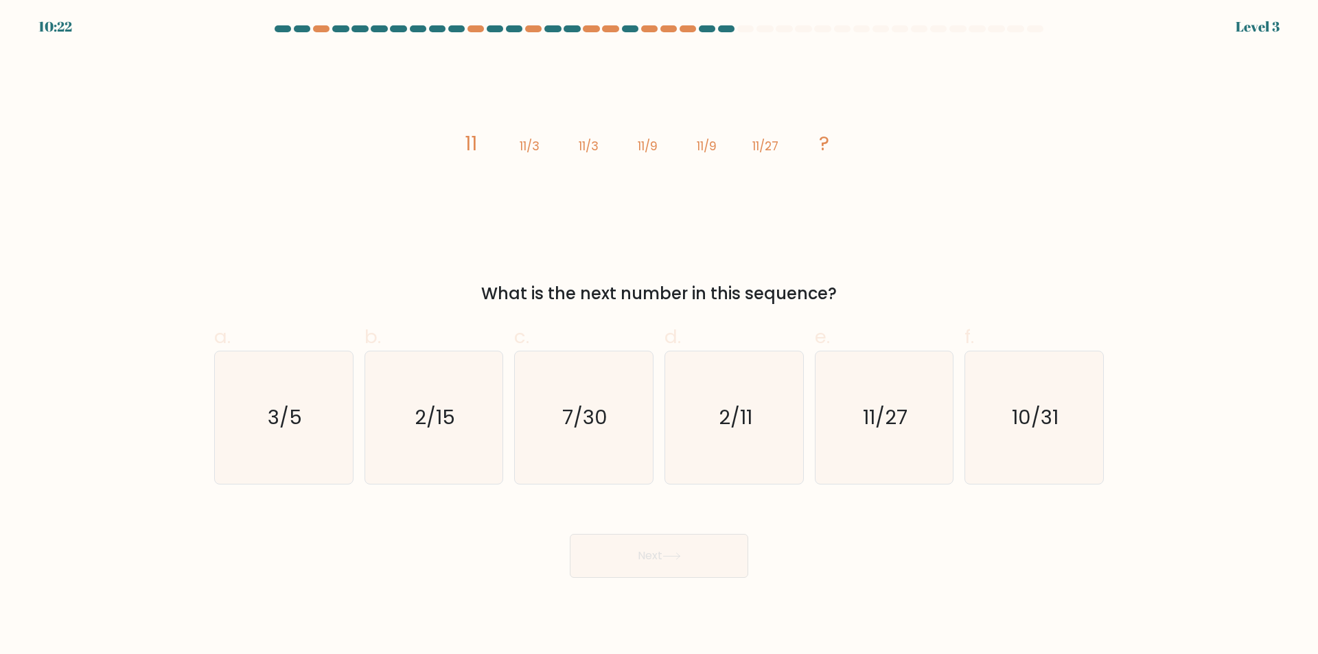
drag, startPoint x: 854, startPoint y: 276, endPoint x: 464, endPoint y: 113, distance: 422.8
click at [464, 113] on div "image/svg+xml 11 11/3 11/3 11/9 11/9 11/27 ? What is the next number in this se…" at bounding box center [659, 179] width 906 height 254
copy div "11 11/3 11/3 11/9 11/9 11/27 ? What is the next number in this sequence?"
click at [948, 566] on div "Next" at bounding box center [659, 539] width 906 height 77
click at [888, 428] on text "11/27" at bounding box center [885, 417] width 45 height 27
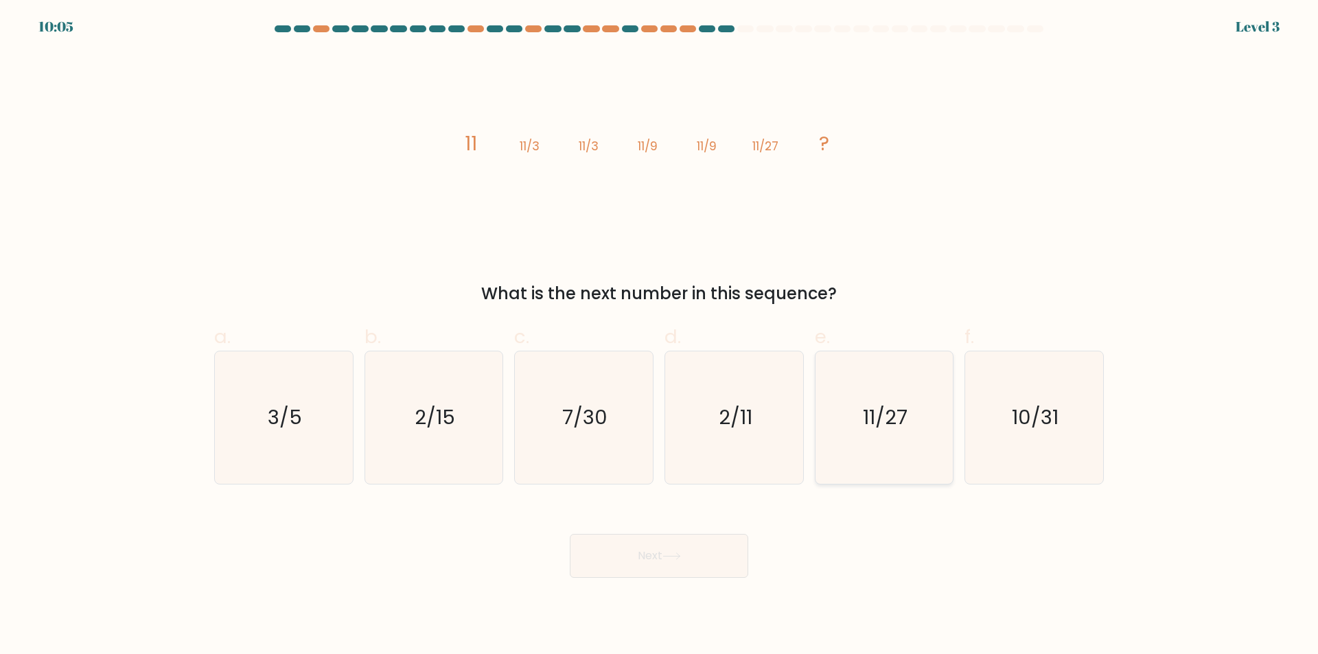
click at [660, 336] on input "e. 11/27" at bounding box center [659, 331] width 1 height 9
radio input "true"
click at [663, 556] on button "Next" at bounding box center [659, 556] width 179 height 44
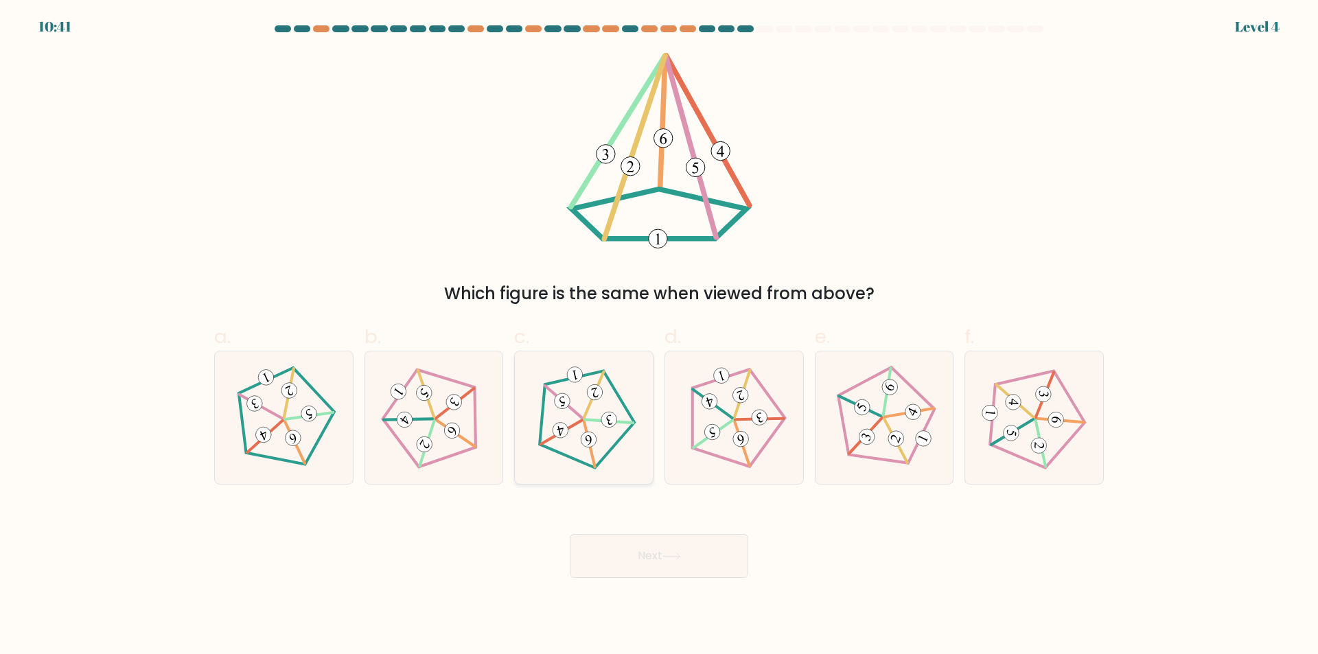
click at [560, 415] on icon at bounding box center [584, 418] width 106 height 106
click at [659, 336] on input "c." at bounding box center [659, 331] width 1 height 9
radio input "true"
click at [649, 555] on button "Next" at bounding box center [659, 556] width 179 height 44
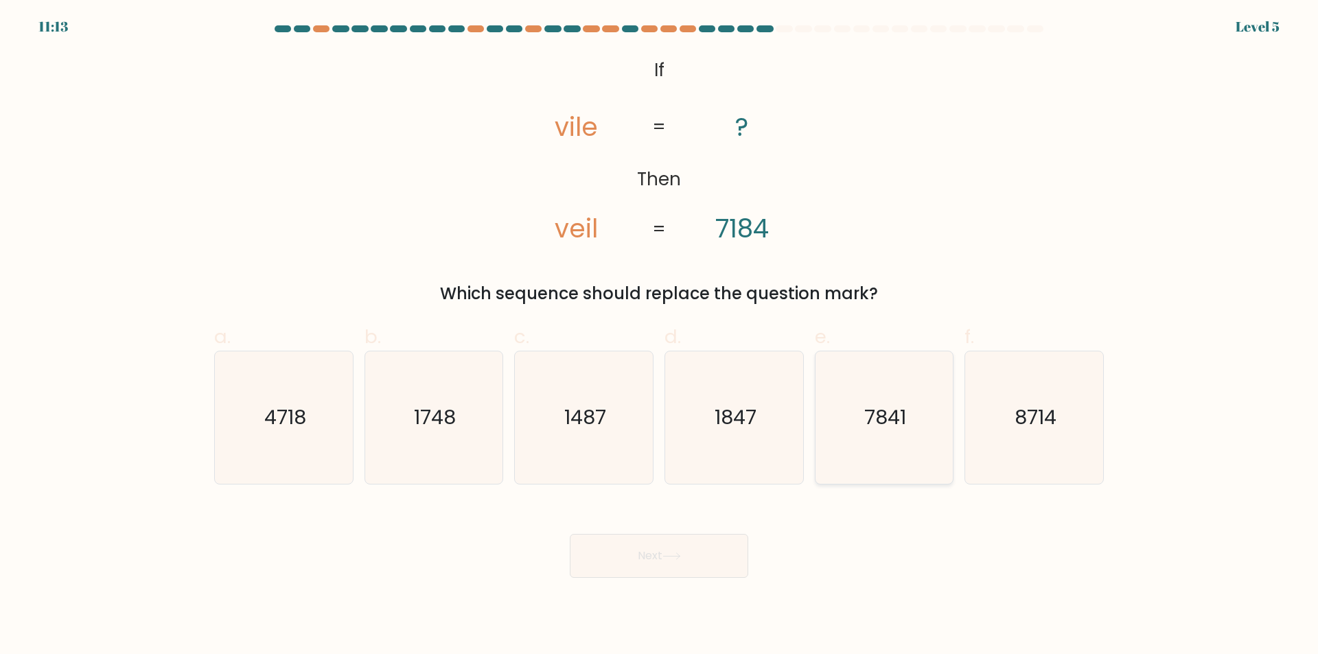
click at [887, 428] on text "7841" at bounding box center [885, 417] width 42 height 27
click at [660, 336] on input "e. 7841" at bounding box center [659, 331] width 1 height 9
radio input "true"
click at [696, 544] on button "Next" at bounding box center [659, 556] width 179 height 44
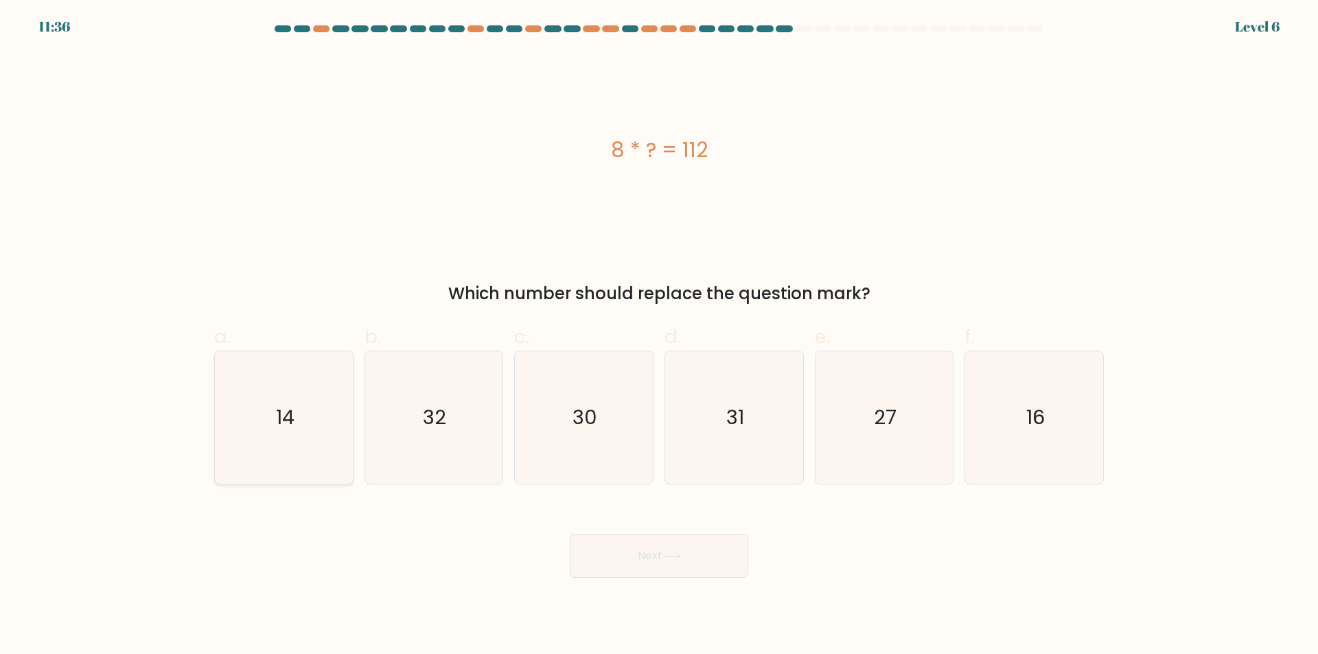
click at [337, 430] on icon "14" at bounding box center [284, 418] width 133 height 133
click at [659, 336] on input "a. 14" at bounding box center [659, 331] width 1 height 9
radio input "true"
click at [691, 557] on button "Next" at bounding box center [659, 556] width 179 height 44
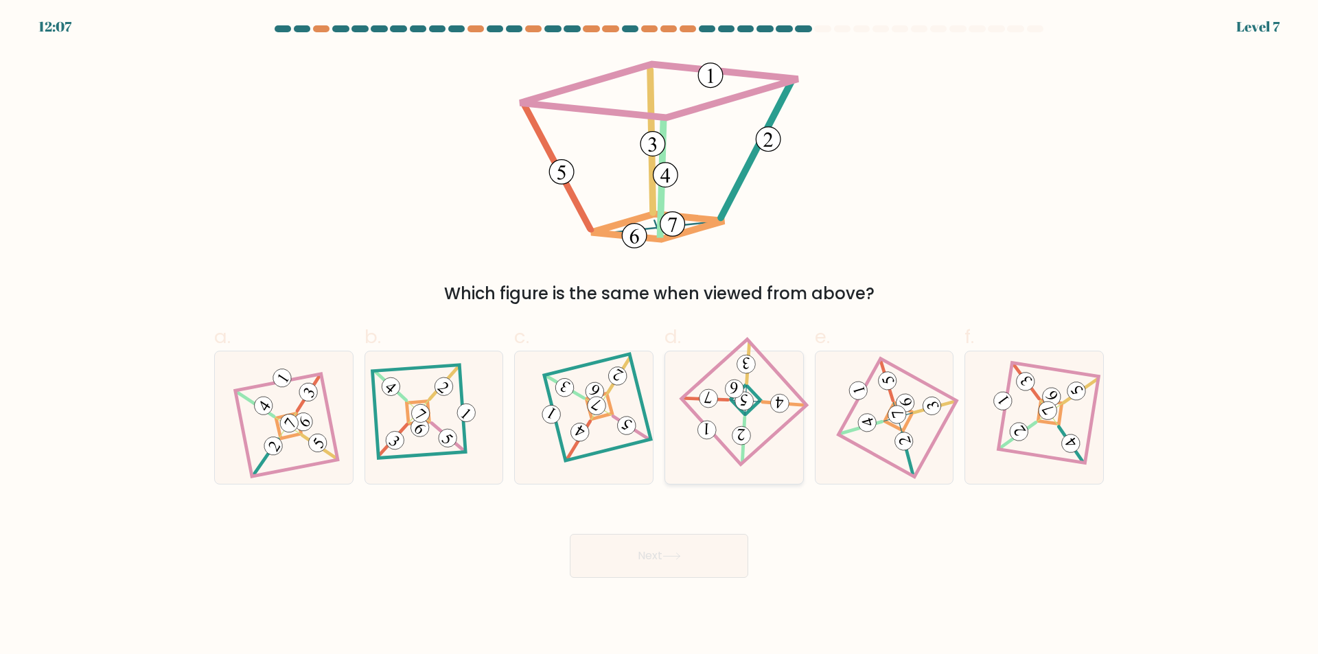
click at [727, 401] on 693 at bounding box center [706, 399] width 43 height 43
click at [660, 336] on input "d." at bounding box center [659, 331] width 1 height 9
radio input "true"
click at [632, 533] on div "Next" at bounding box center [659, 539] width 906 height 77
click at [641, 564] on button "Next" at bounding box center [659, 556] width 179 height 44
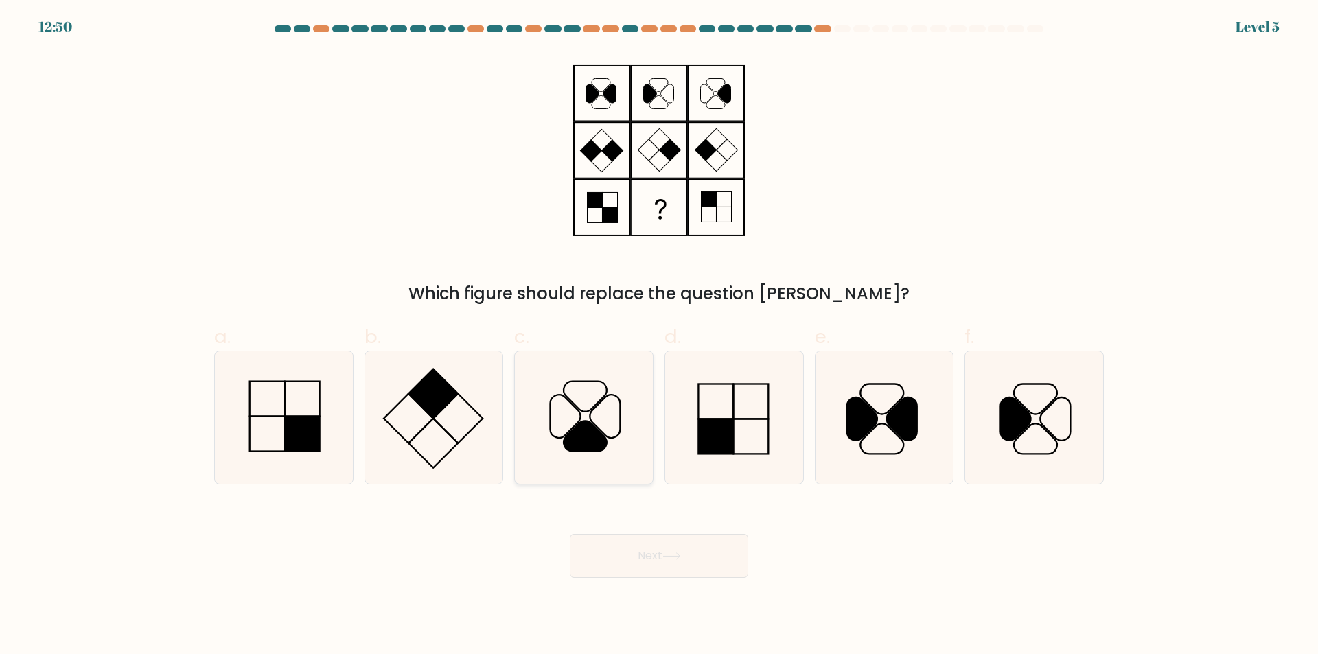
click at [555, 403] on icon at bounding box center [584, 418] width 133 height 133
click at [659, 336] on input "c." at bounding box center [659, 331] width 1 height 9
radio input "true"
click at [667, 586] on body "12:49 Level 5" at bounding box center [659, 327] width 1318 height 654
click at [663, 573] on button "Next" at bounding box center [659, 556] width 179 height 44
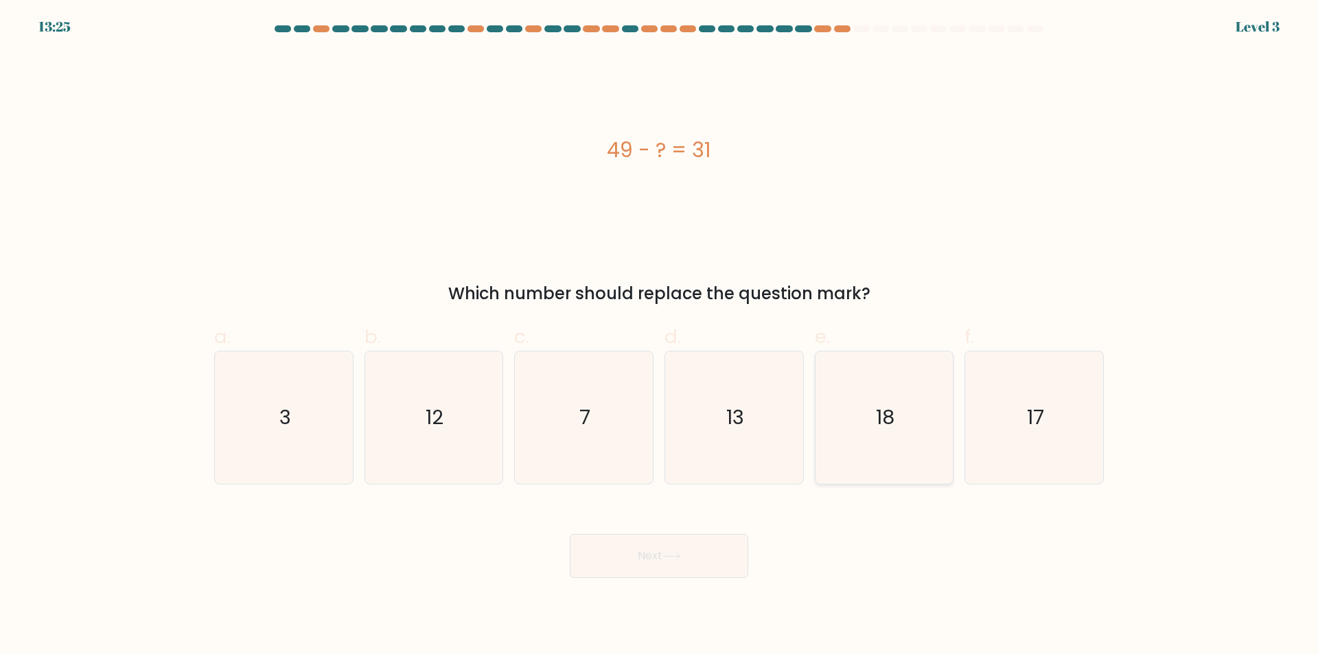
drag, startPoint x: 906, startPoint y: 448, endPoint x: 838, endPoint y: 448, distance: 68.0
click at [907, 448] on icon "18" at bounding box center [884, 418] width 133 height 133
click at [660, 336] on input "e. 18" at bounding box center [659, 331] width 1 height 9
radio input "true"
click at [676, 544] on button "Next" at bounding box center [659, 556] width 179 height 44
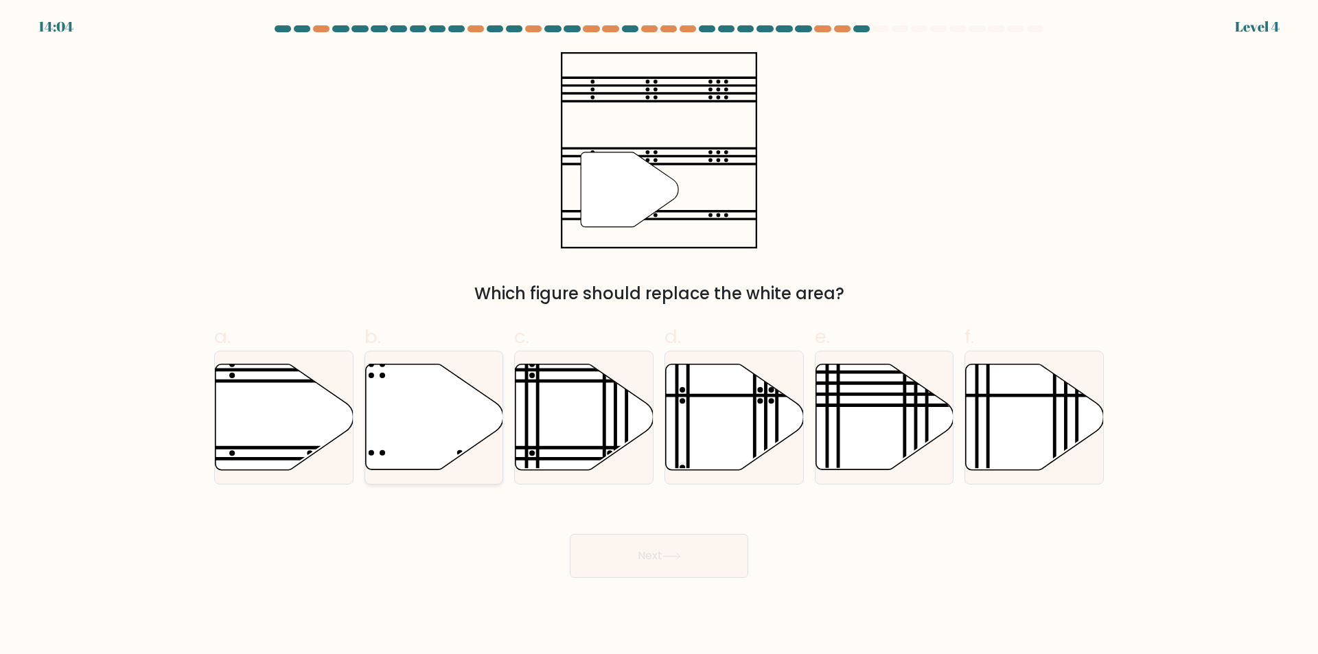
click at [409, 402] on icon at bounding box center [434, 418] width 138 height 106
click at [659, 336] on input "b." at bounding box center [659, 331] width 1 height 9
radio input "true"
click at [262, 402] on icon at bounding box center [285, 418] width 138 height 106
click at [659, 336] on input "a." at bounding box center [659, 331] width 1 height 9
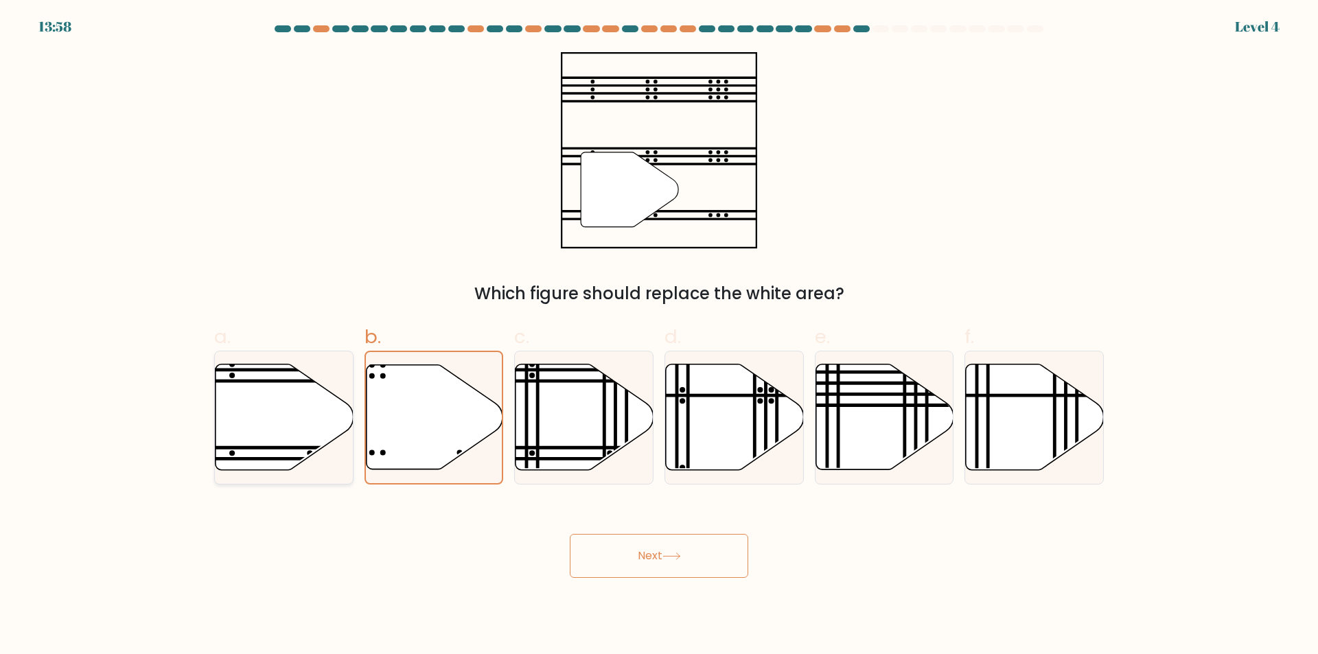
radio input "true"
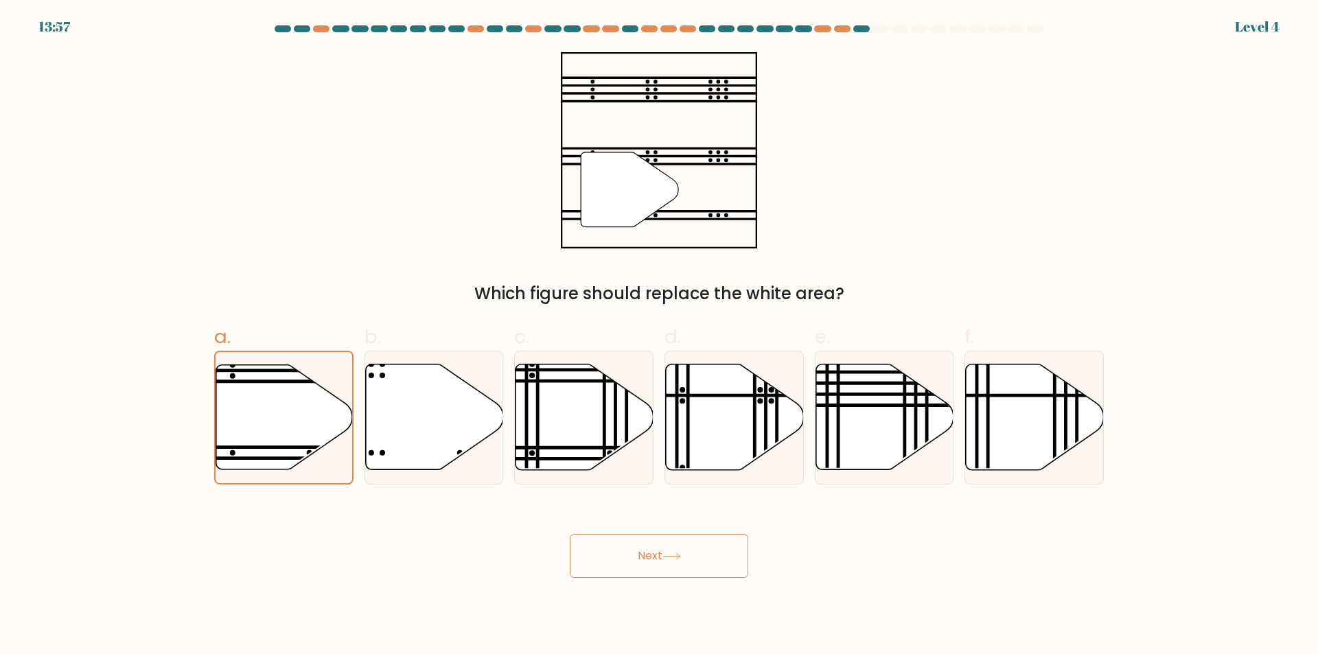
click at [674, 548] on button "Next" at bounding box center [659, 556] width 179 height 44
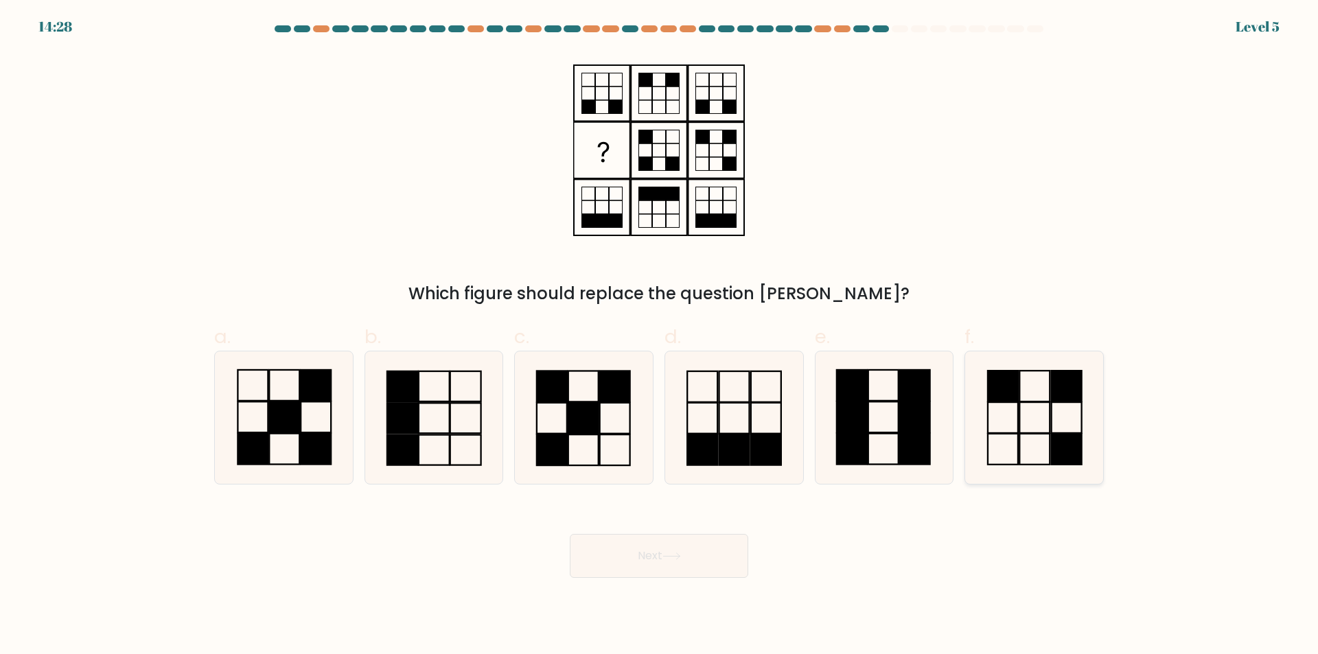
click at [1048, 433] on icon at bounding box center [1034, 418] width 133 height 133
click at [660, 336] on input "f." at bounding box center [659, 331] width 1 height 9
radio input "true"
click at [421, 412] on icon at bounding box center [433, 418] width 133 height 133
click at [659, 336] on input "b." at bounding box center [659, 331] width 1 height 9
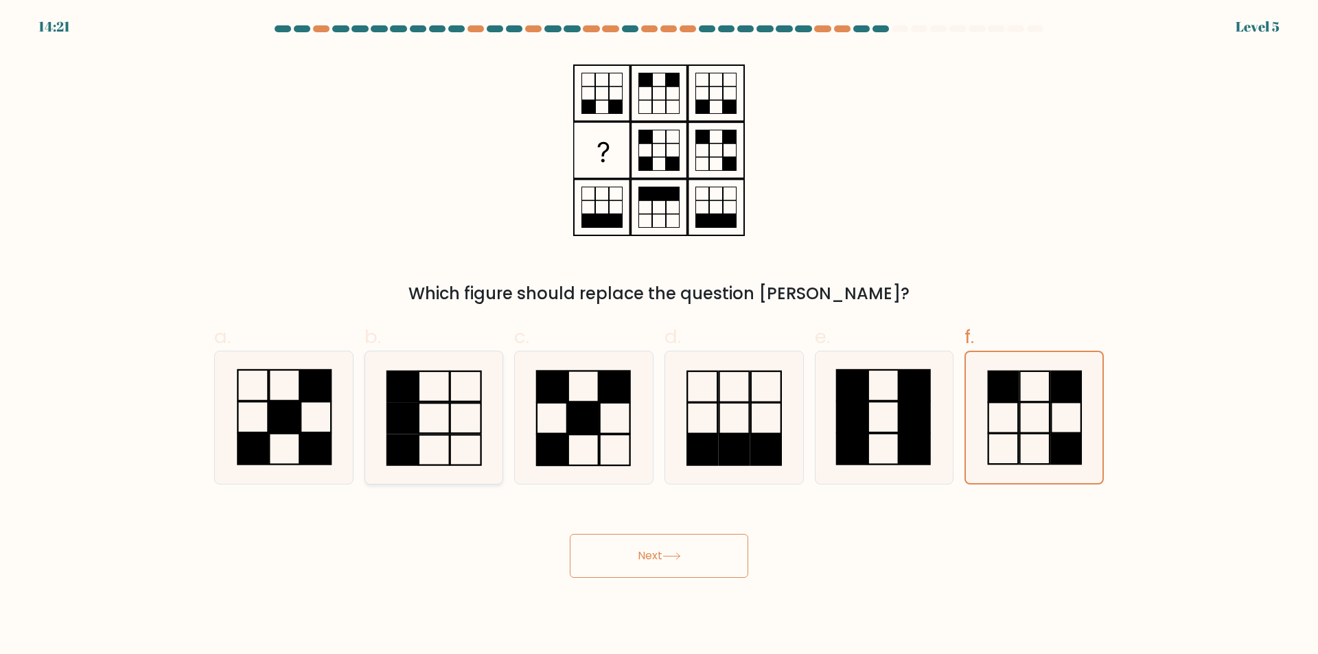
radio input "true"
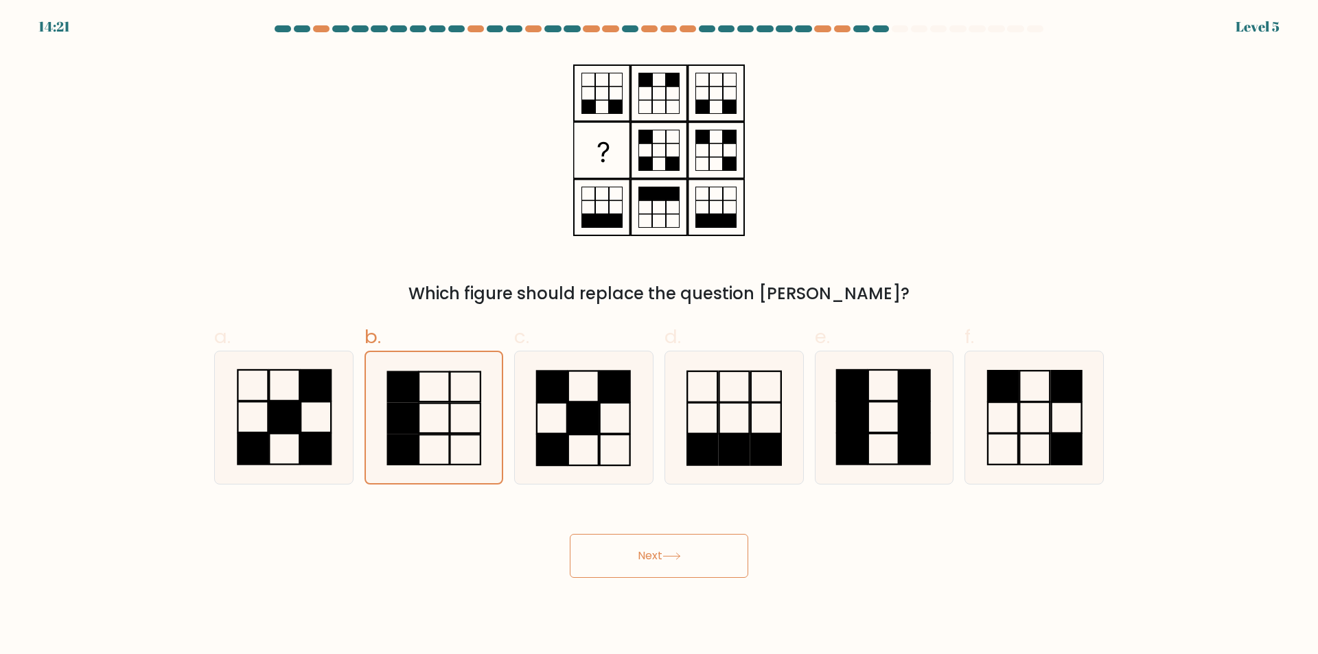
click at [641, 555] on button "Next" at bounding box center [659, 556] width 179 height 44
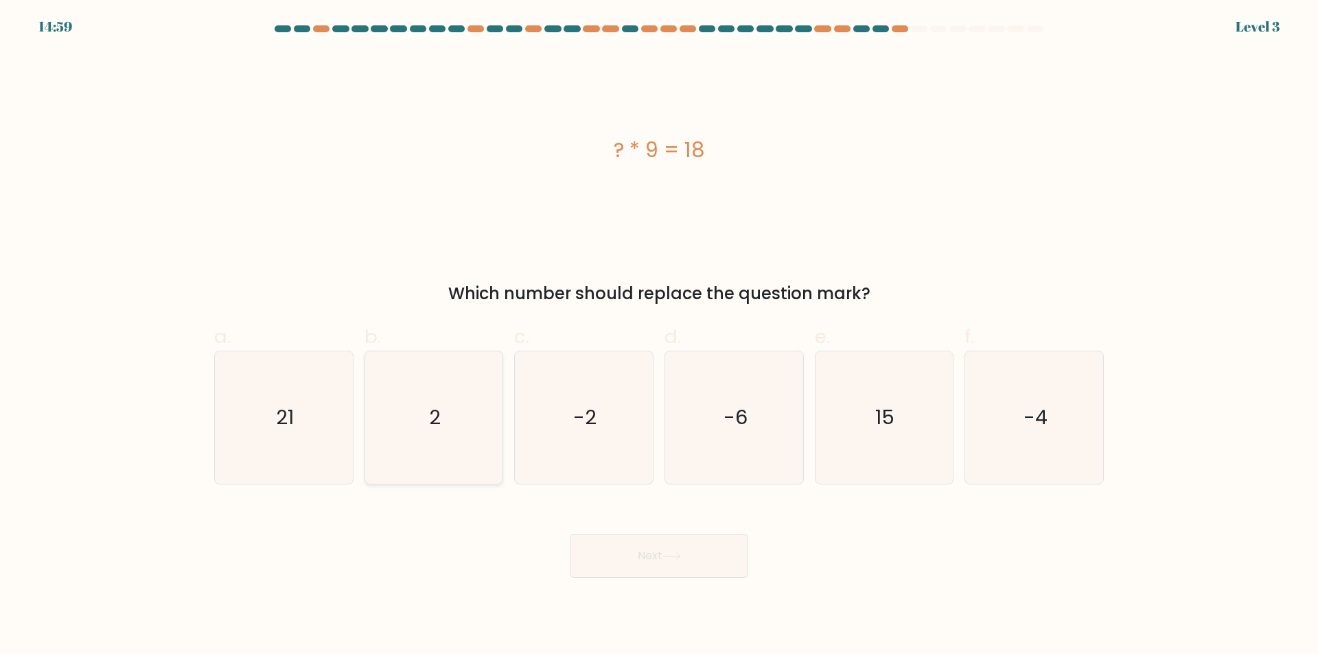
click at [446, 418] on icon "2" at bounding box center [433, 418] width 133 height 133
click at [659, 336] on input "b. 2" at bounding box center [659, 331] width 1 height 9
radio input "true"
click at [678, 564] on button "Next" at bounding box center [659, 556] width 179 height 44
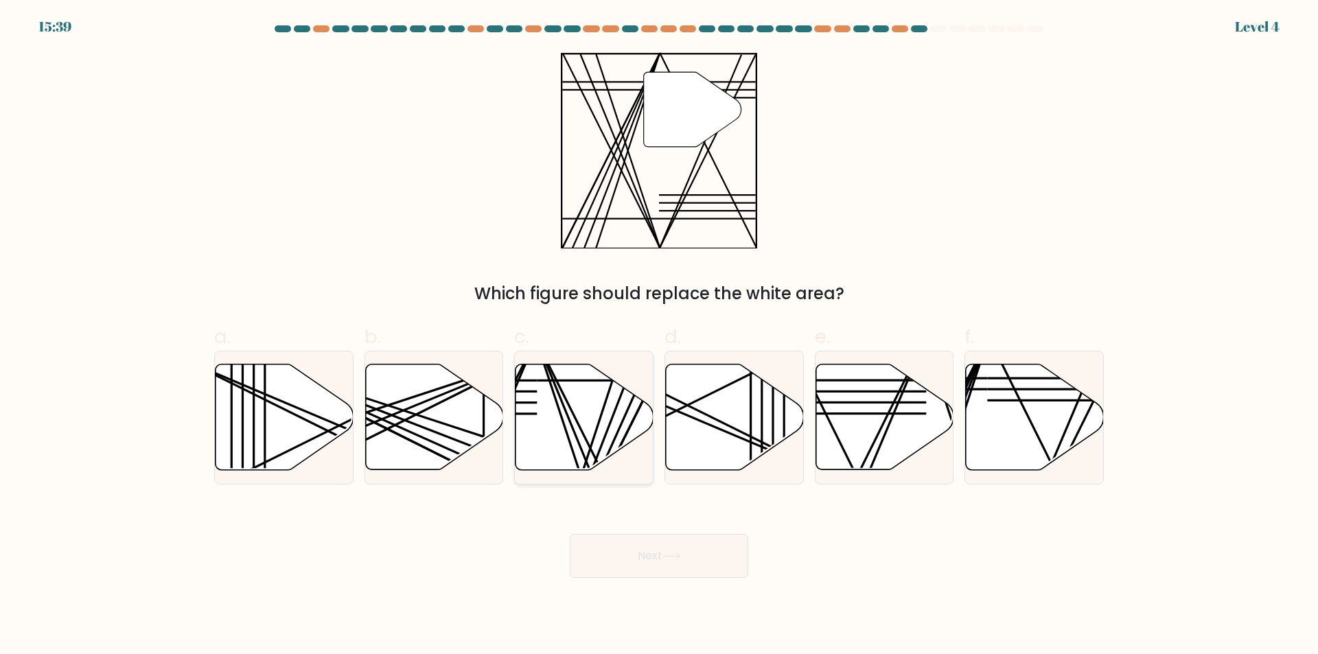
click at [595, 388] on icon at bounding box center [585, 418] width 138 height 106
click at [659, 336] on input "c." at bounding box center [659, 331] width 1 height 9
radio input "true"
click at [623, 405] on icon at bounding box center [584, 417] width 137 height 104
click at [659, 336] on input "c." at bounding box center [659, 331] width 1 height 9
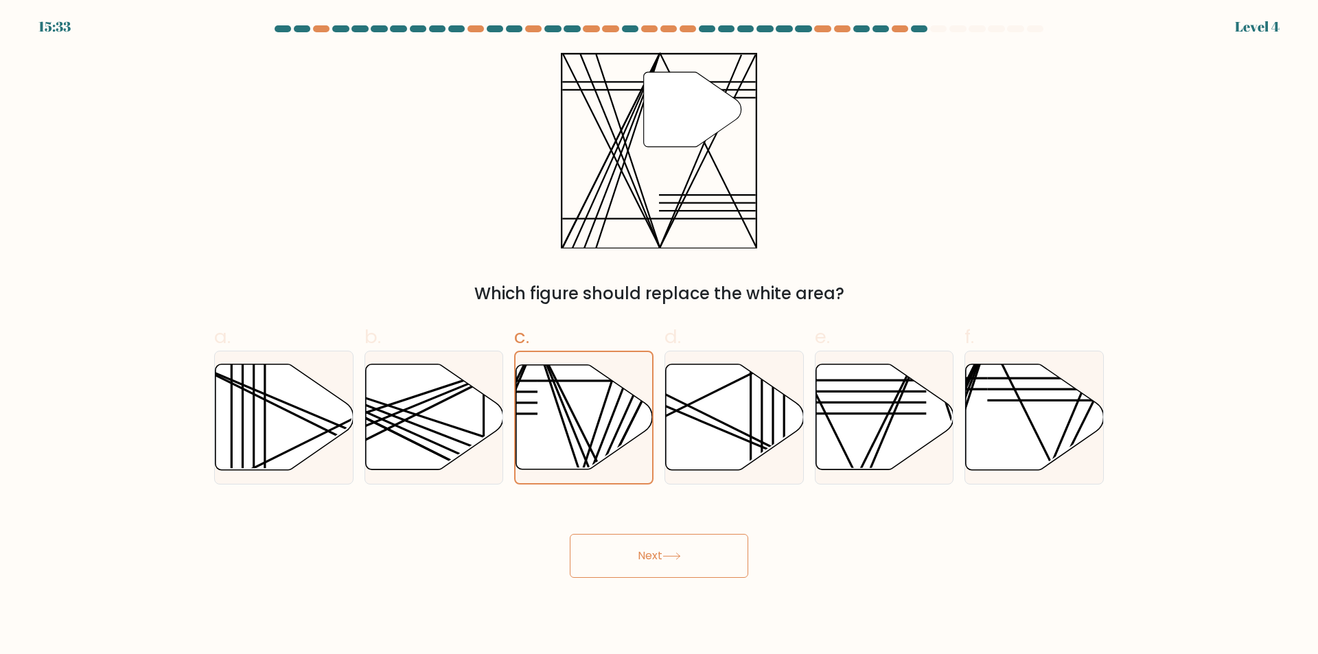
click at [667, 549] on button "Next" at bounding box center [659, 556] width 179 height 44
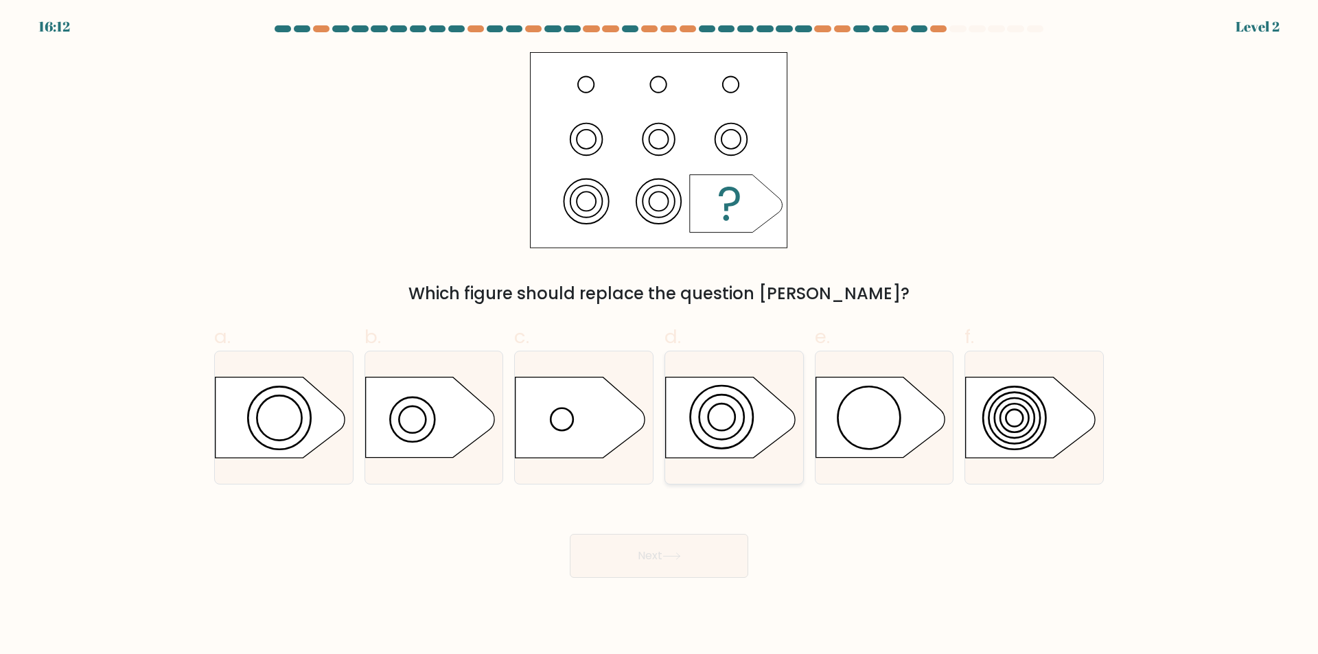
click at [723, 408] on icon at bounding box center [730, 418] width 129 height 80
click at [660, 336] on input "d." at bounding box center [659, 331] width 1 height 9
radio input "true"
click at [666, 562] on button "Next" at bounding box center [659, 556] width 179 height 44
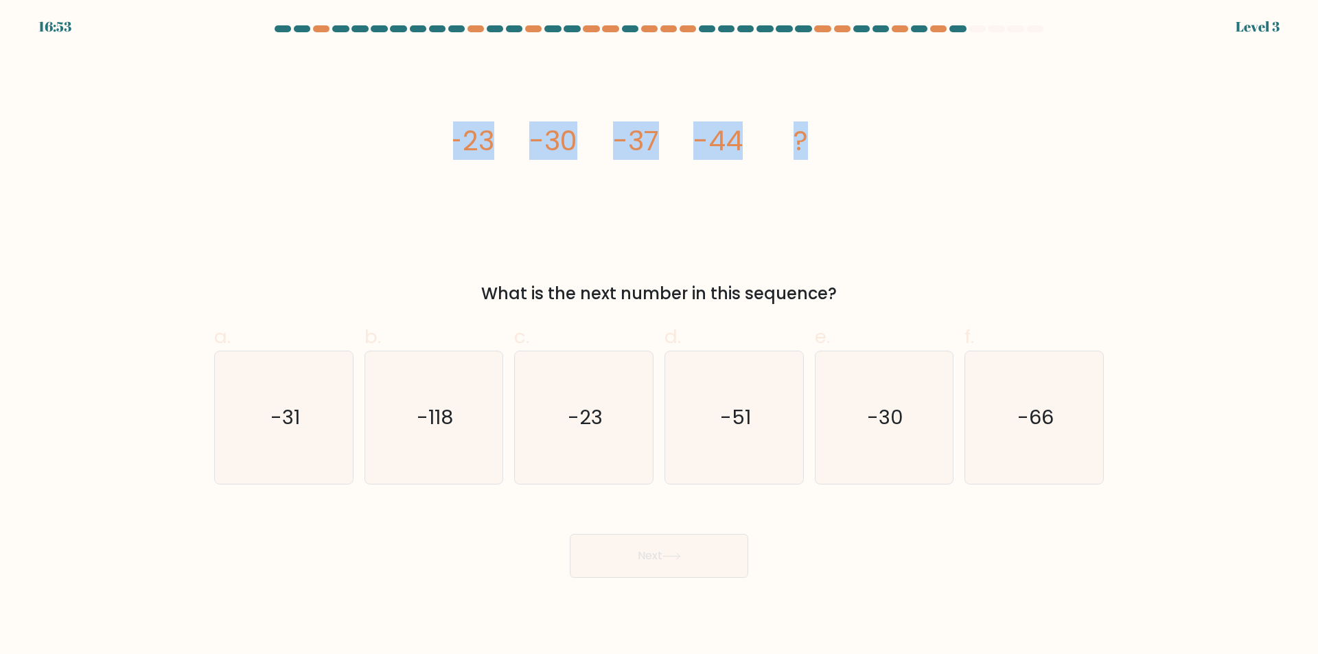
drag, startPoint x: 776, startPoint y: 135, endPoint x: 417, endPoint y: 130, distance: 359.1
click at [424, 122] on div "image/svg+xml -23 -30 -37 -44 ? What is the next number in this sequence?" at bounding box center [659, 179] width 906 height 254
drag, startPoint x: 866, startPoint y: 289, endPoint x: 444, endPoint y: 124, distance: 454.1
click at [444, 124] on div "image/svg+xml -23 -30 -37 -44 ? What is the next number in this sequence?" at bounding box center [659, 179] width 906 height 254
copy div "-23 -30 -37 -44 ? What is the next number in this sequence?"
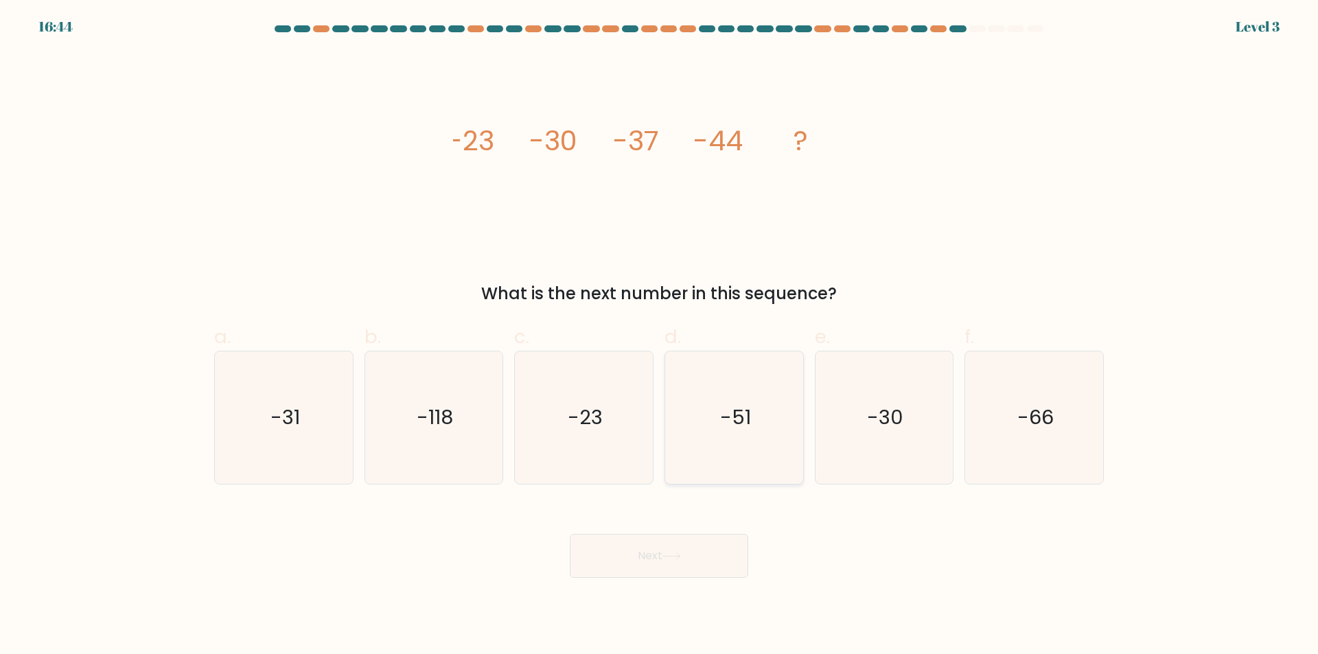
click at [723, 402] on icon "-51" at bounding box center [734, 418] width 133 height 133
click at [660, 336] on input "d. -51" at bounding box center [659, 331] width 1 height 9
radio input "true"
click at [642, 563] on button "Next" at bounding box center [659, 556] width 179 height 44
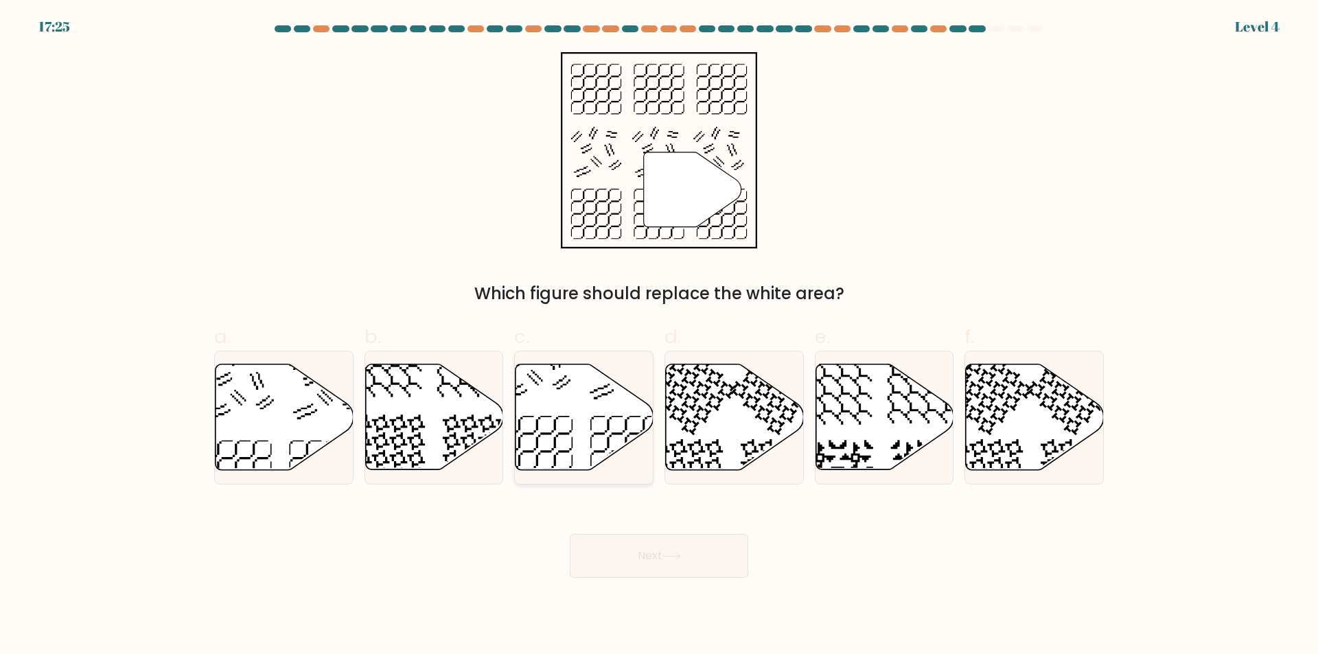
click at [613, 411] on icon at bounding box center [585, 418] width 138 height 106
click at [659, 336] on input "c." at bounding box center [659, 331] width 1 height 9
radio input "true"
click at [671, 559] on icon at bounding box center [672, 557] width 19 height 8
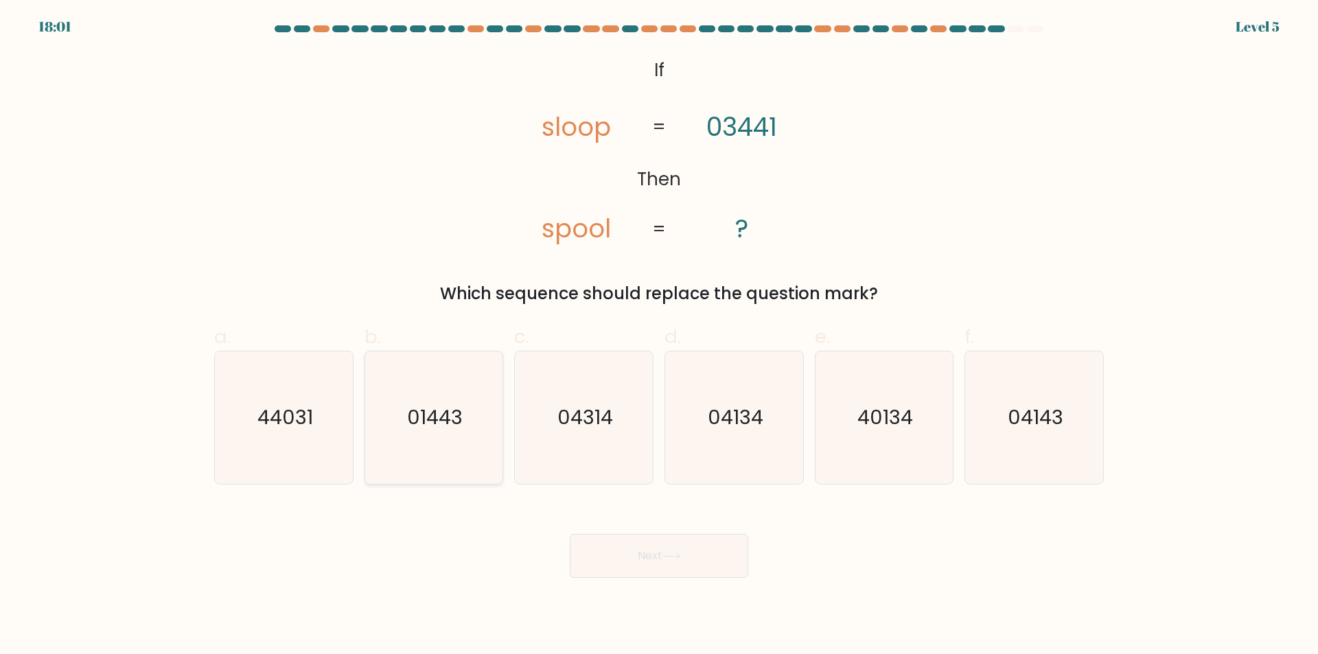
click at [428, 428] on text "01443" at bounding box center [435, 417] width 56 height 27
click at [659, 336] on input "b. 01443" at bounding box center [659, 331] width 1 height 9
radio input "true"
click at [686, 574] on button "Next" at bounding box center [659, 556] width 179 height 44
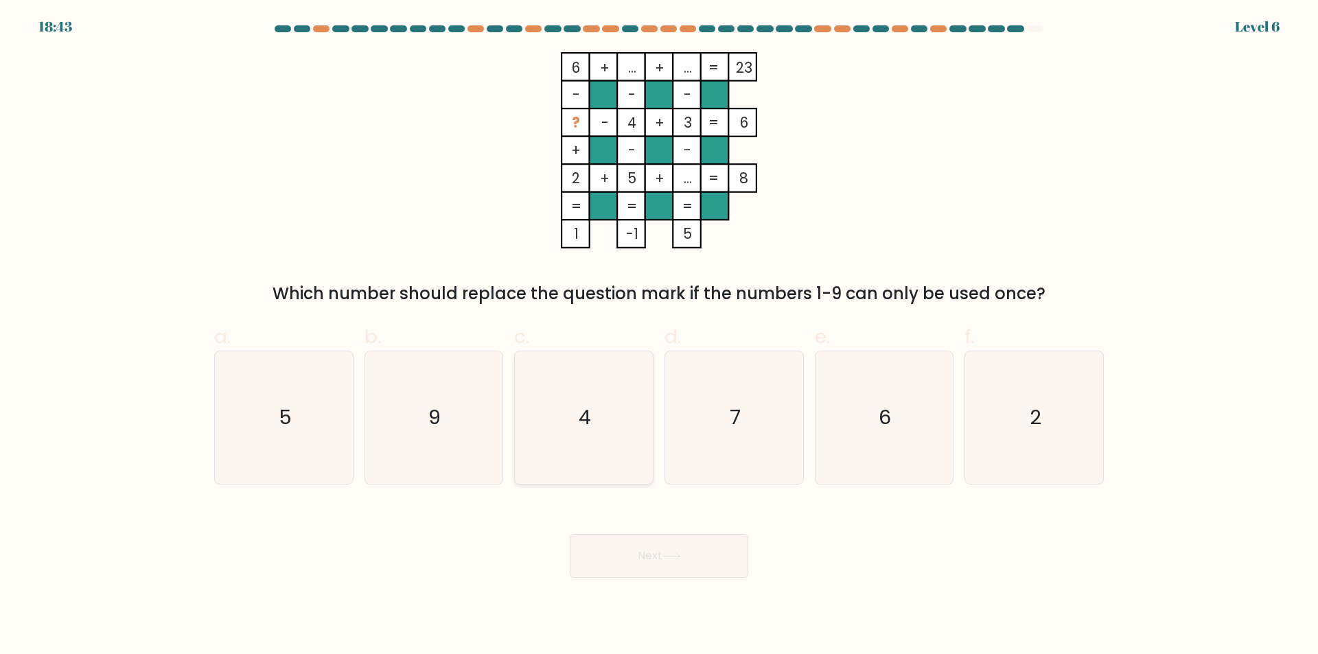
click at [610, 448] on icon "4" at bounding box center [584, 418] width 133 height 133
click at [659, 336] on input "c. 4" at bounding box center [659, 331] width 1 height 9
radio input "true"
click at [687, 553] on button "Next" at bounding box center [659, 556] width 179 height 44
drag, startPoint x: 687, startPoint y: 553, endPoint x: 679, endPoint y: 560, distance: 10.2
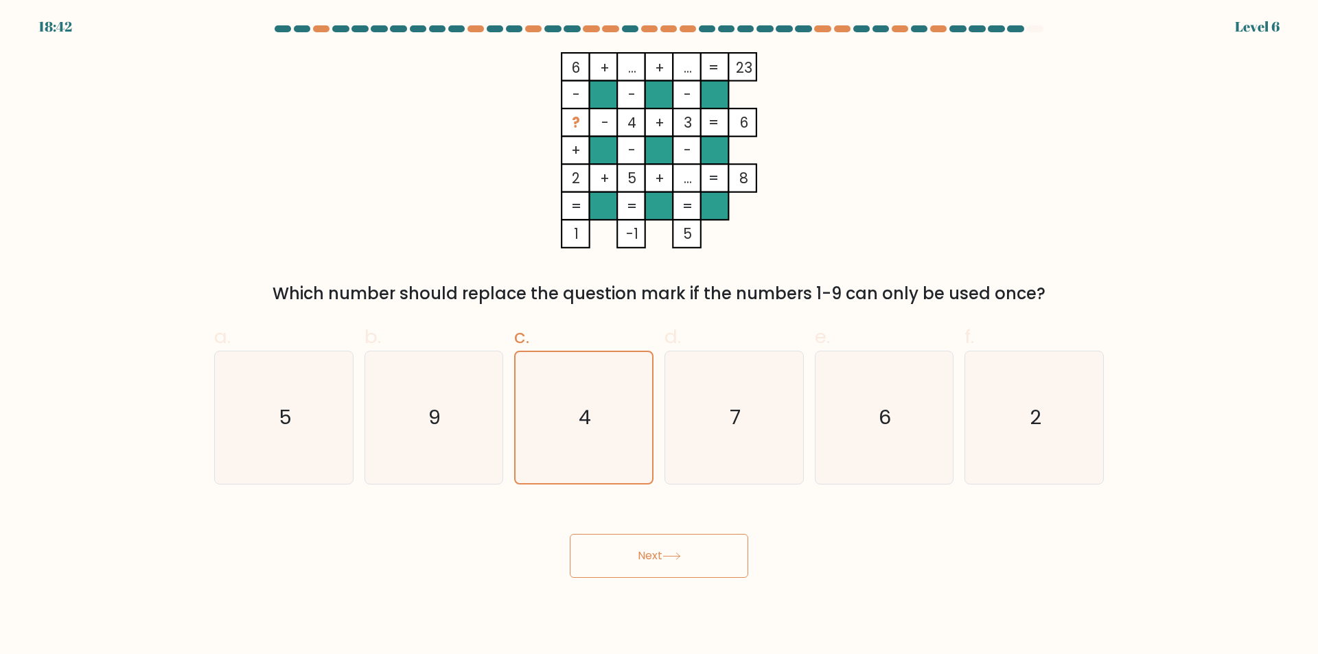
click at [685, 553] on button "Next" at bounding box center [659, 556] width 179 height 44
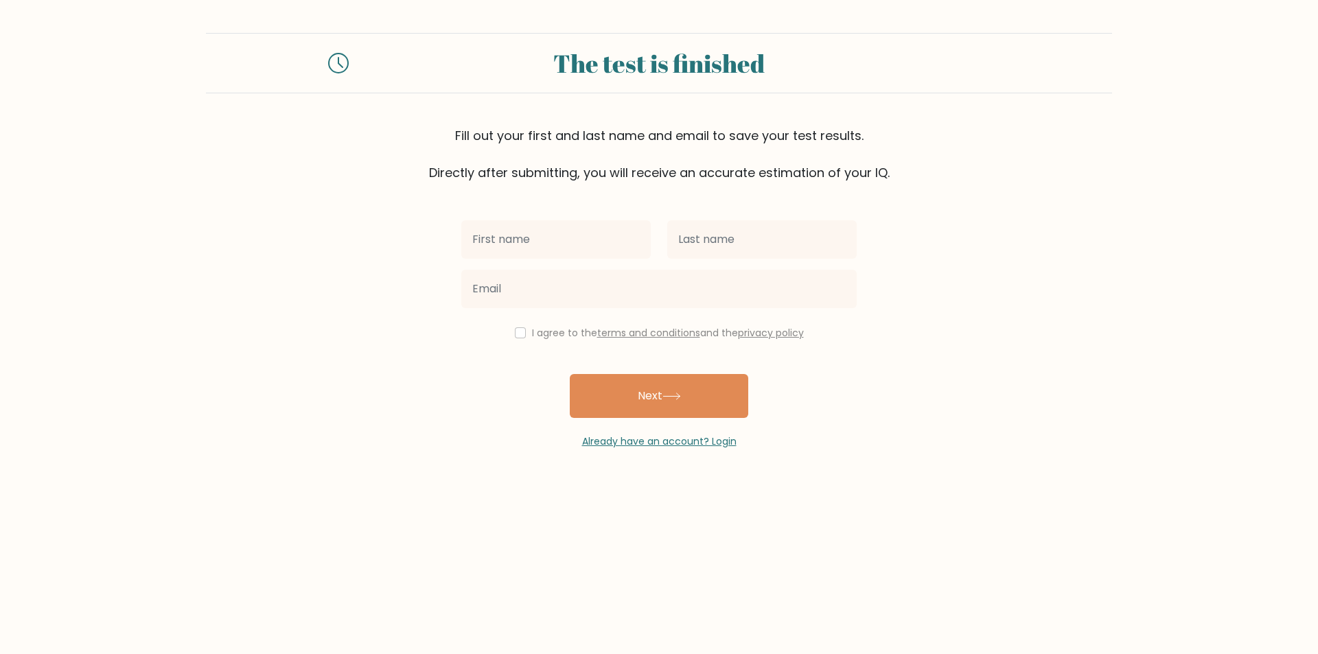
click at [552, 231] on input "text" at bounding box center [555, 239] width 189 height 38
type input "Honey Bee"
type input "Narisma"
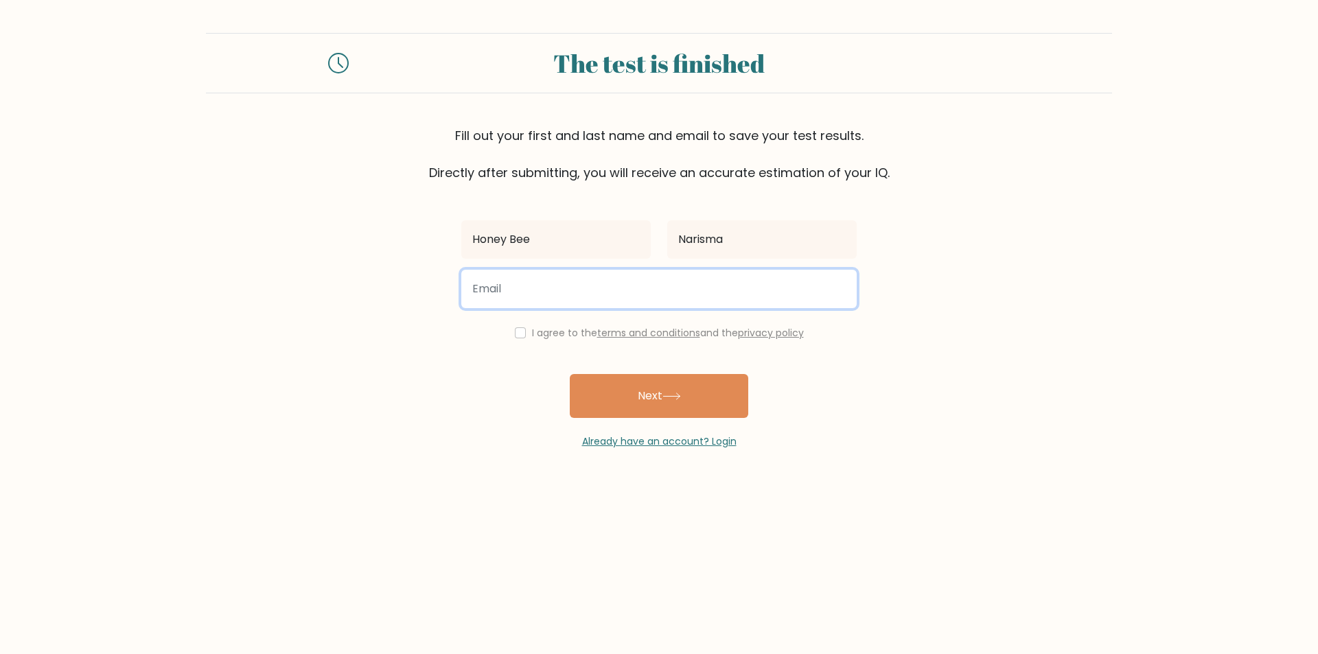
click at [541, 298] on input "email" at bounding box center [658, 289] width 395 height 38
type input "honeybeenarisma@gmail.com"
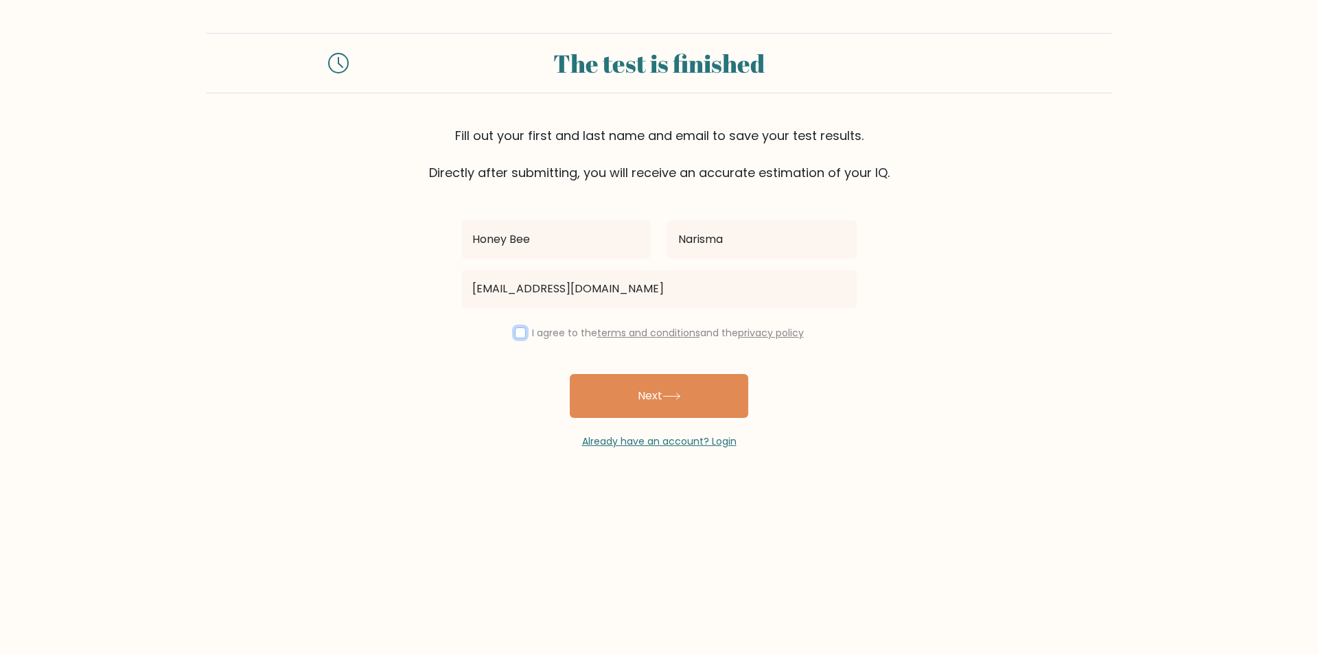
click at [517, 331] on input "checkbox" at bounding box center [520, 332] width 11 height 11
checkbox input "true"
click at [637, 382] on button "Next" at bounding box center [659, 396] width 179 height 44
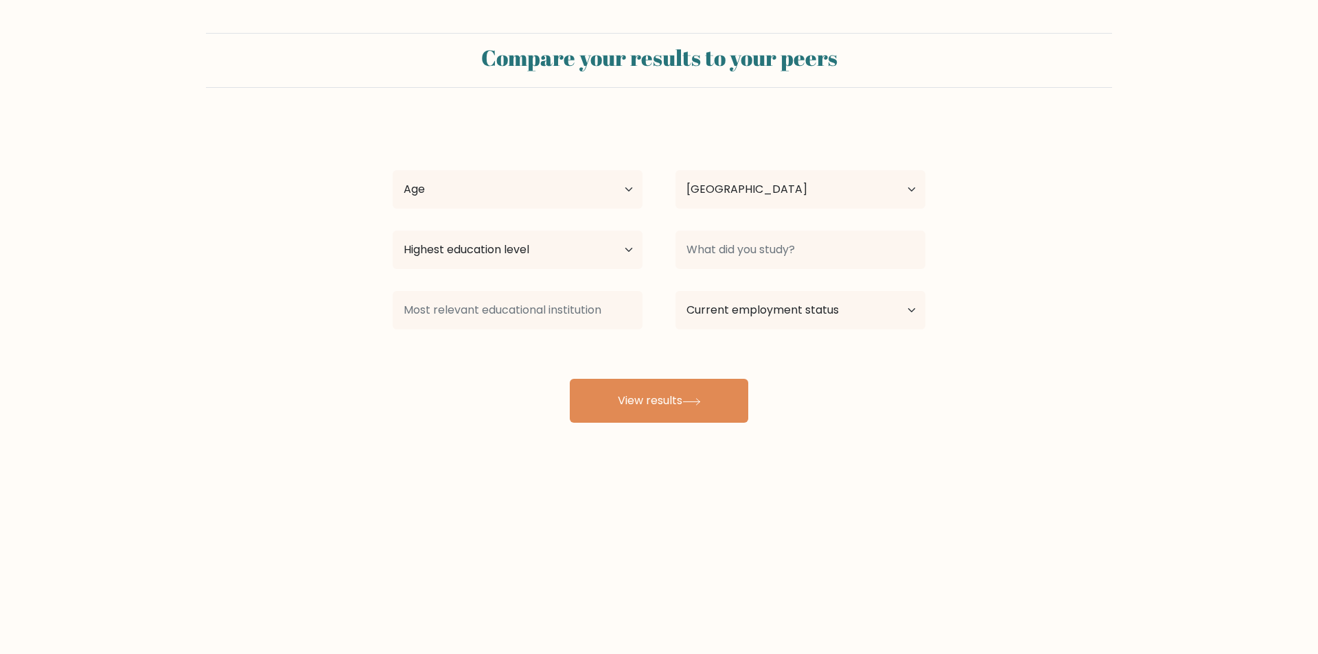
select select "PH"
click at [487, 187] on select "Age Under 18 years old 18-24 years old 25-34 years old 35-44 years old 45-54 ye…" at bounding box center [518, 189] width 250 height 38
select select "25_34"
click at [393, 170] on select "Age Under 18 years old 18-24 years old 25-34 years old 35-44 years old 45-54 ye…" at bounding box center [518, 189] width 250 height 38
click at [737, 188] on select "Country Afghanistan Albania Algeria American Samoa Andorra Angola Anguilla Anta…" at bounding box center [801, 189] width 250 height 38
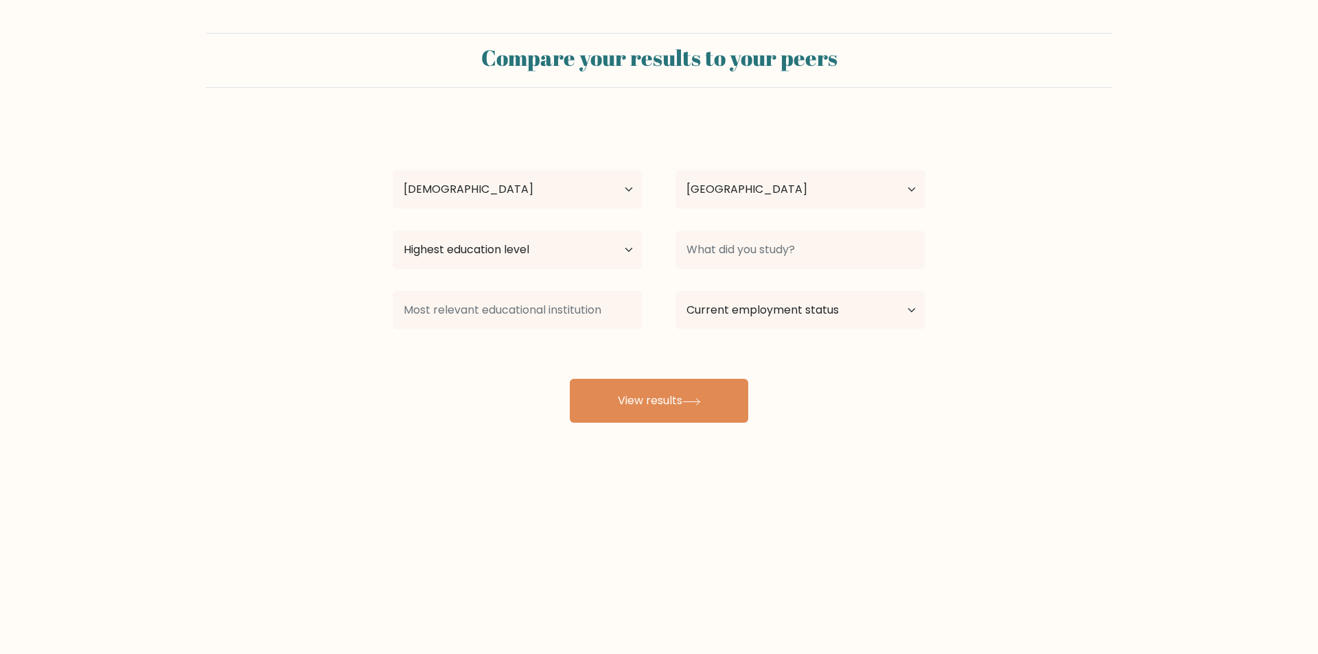
drag, startPoint x: 383, startPoint y: 368, endPoint x: 414, endPoint y: 345, distance: 38.3
click at [382, 368] on form "Compare your results to your peers Honey Bee Narisma Age Under 18 years old 18-…" at bounding box center [659, 228] width 1318 height 390
click at [573, 233] on select "Highest education level No schooling Primary Lower Secondary Upper Secondary Oc…" at bounding box center [518, 250] width 250 height 38
select select "upper_secondary"
click at [393, 231] on select "Highest education level No schooling Primary Lower Secondary Upper Secondary Oc…" at bounding box center [518, 250] width 250 height 38
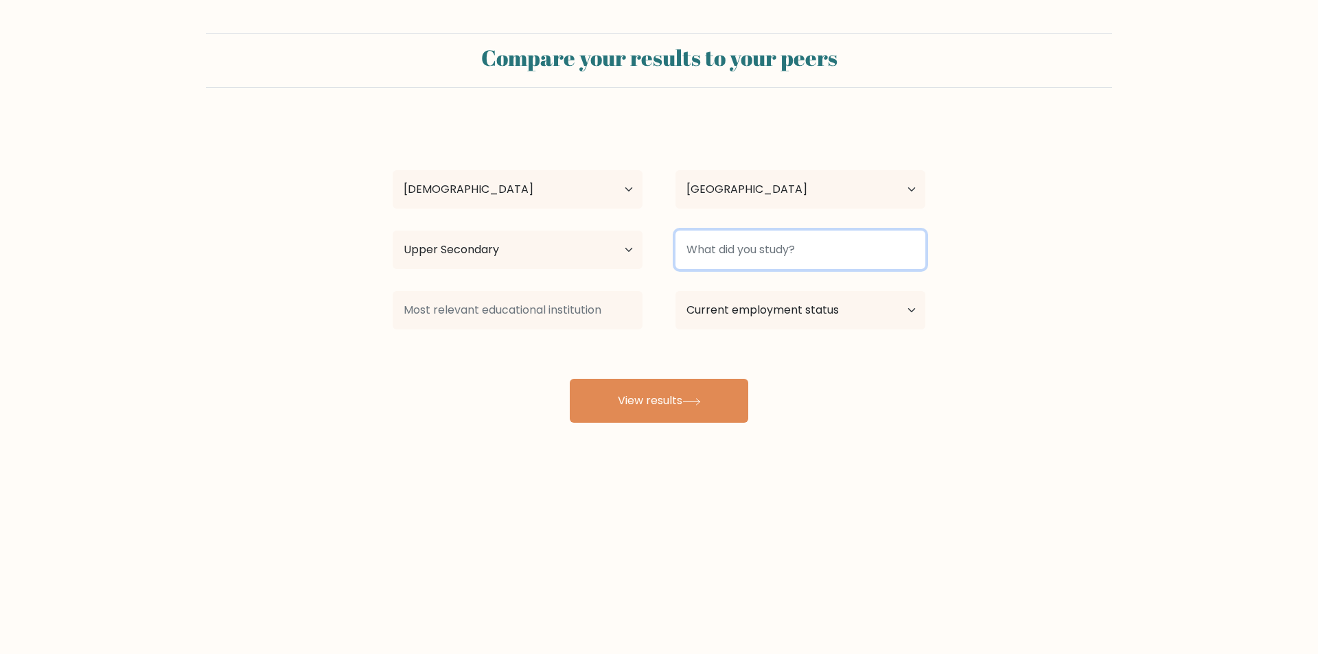
click at [855, 244] on input at bounding box center [801, 250] width 250 height 38
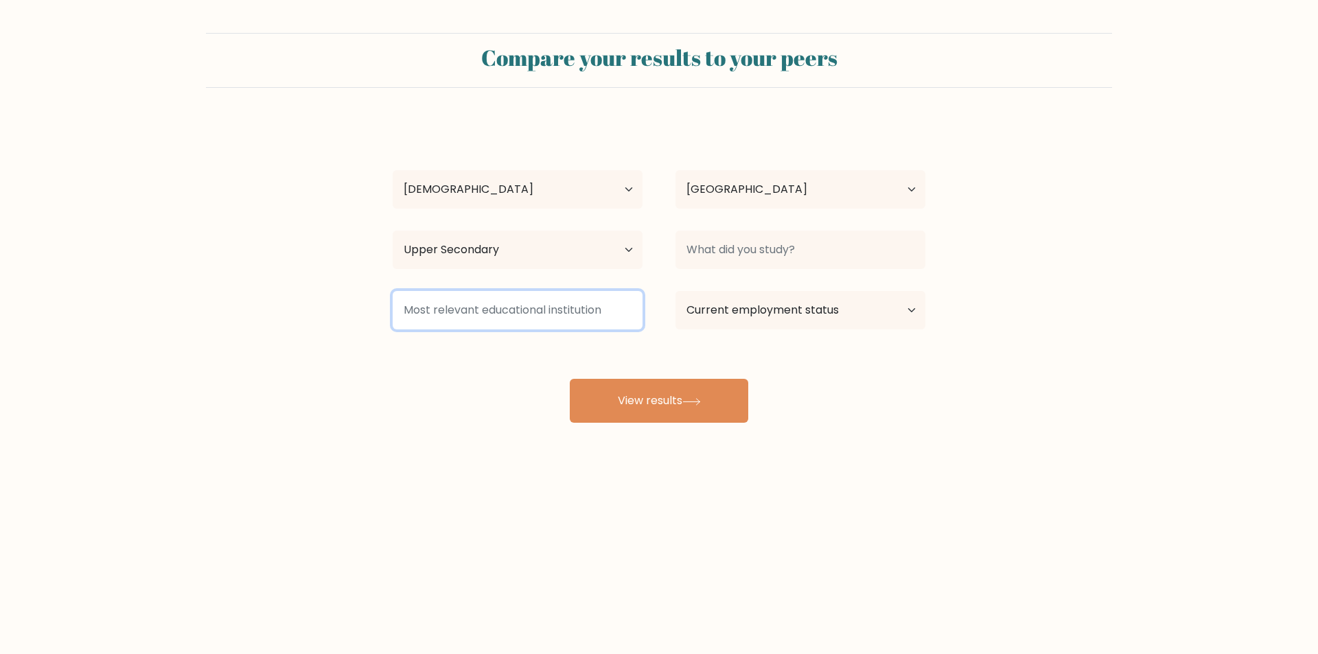
click at [497, 306] on input at bounding box center [518, 310] width 250 height 38
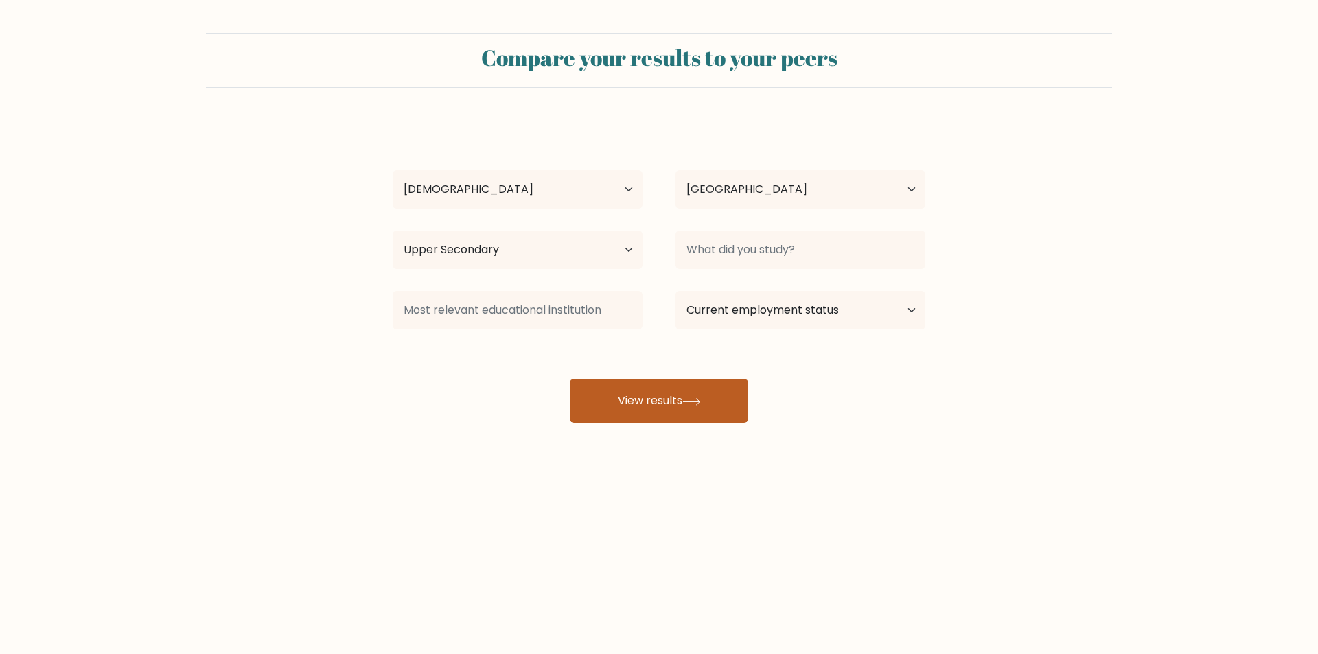
click at [623, 406] on button "View results" at bounding box center [659, 401] width 179 height 44
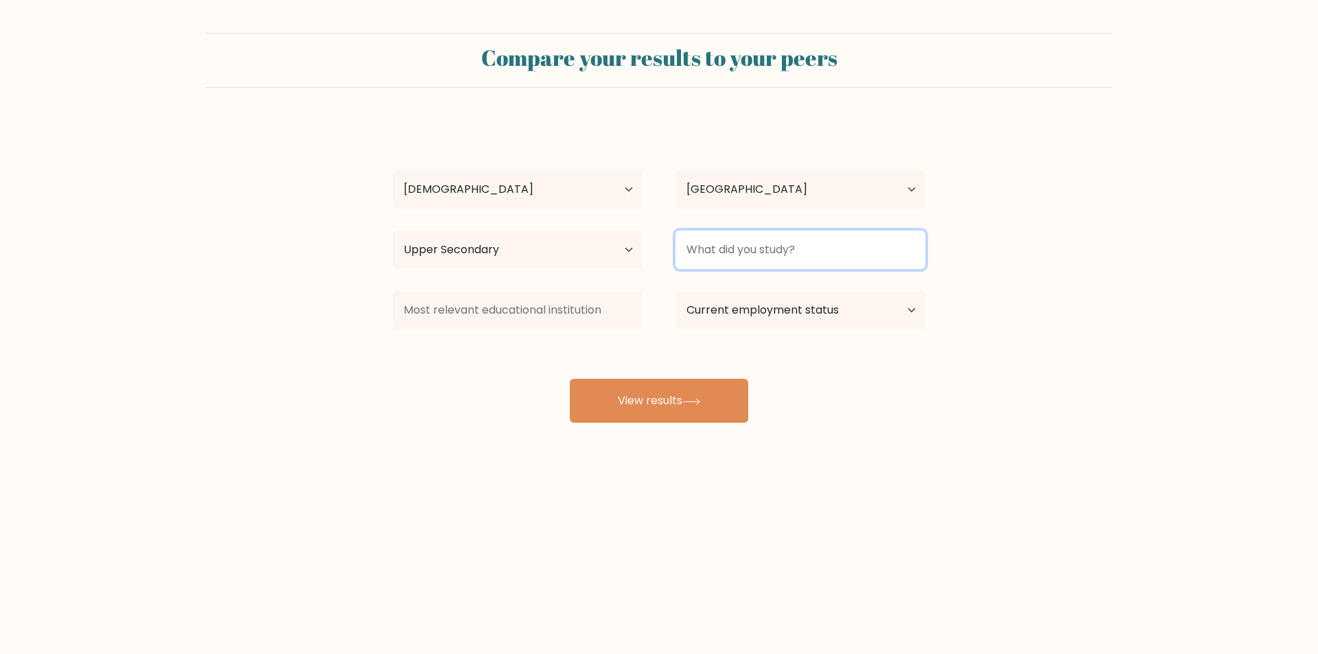
click at [733, 246] on input at bounding box center [801, 250] width 250 height 38
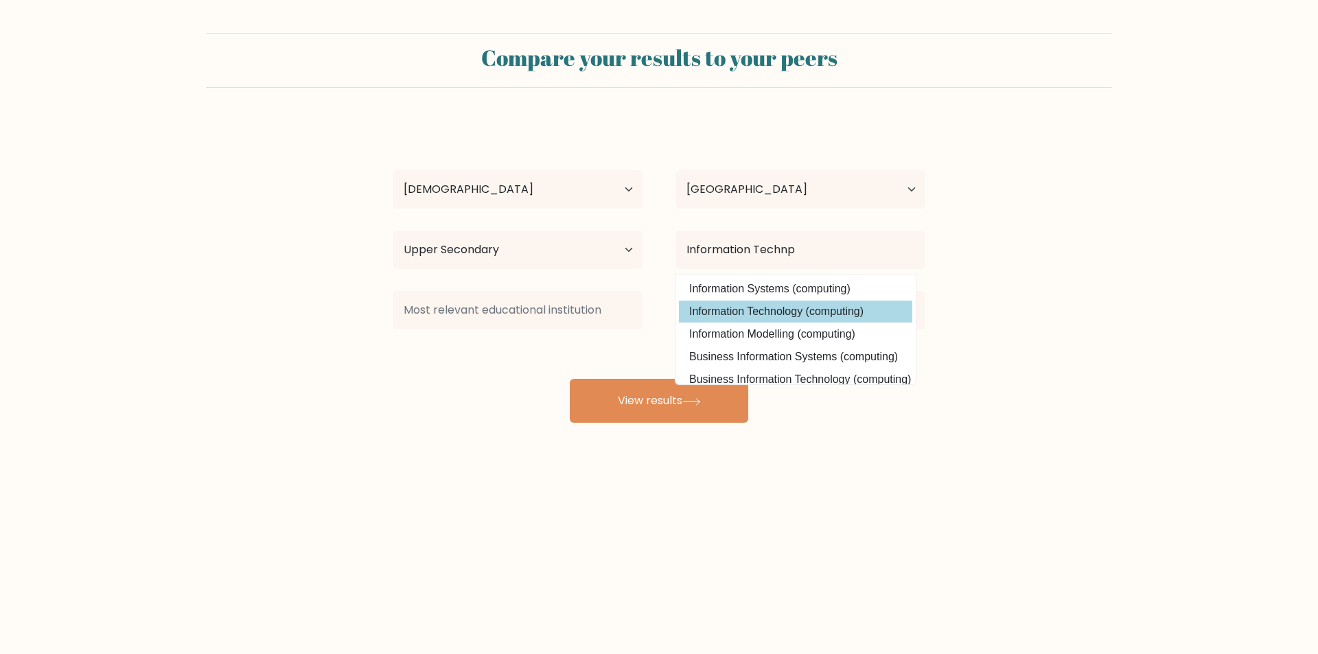
click at [717, 303] on option "Information Technology (computing)" at bounding box center [795, 312] width 233 height 22
type input "Information Technology"
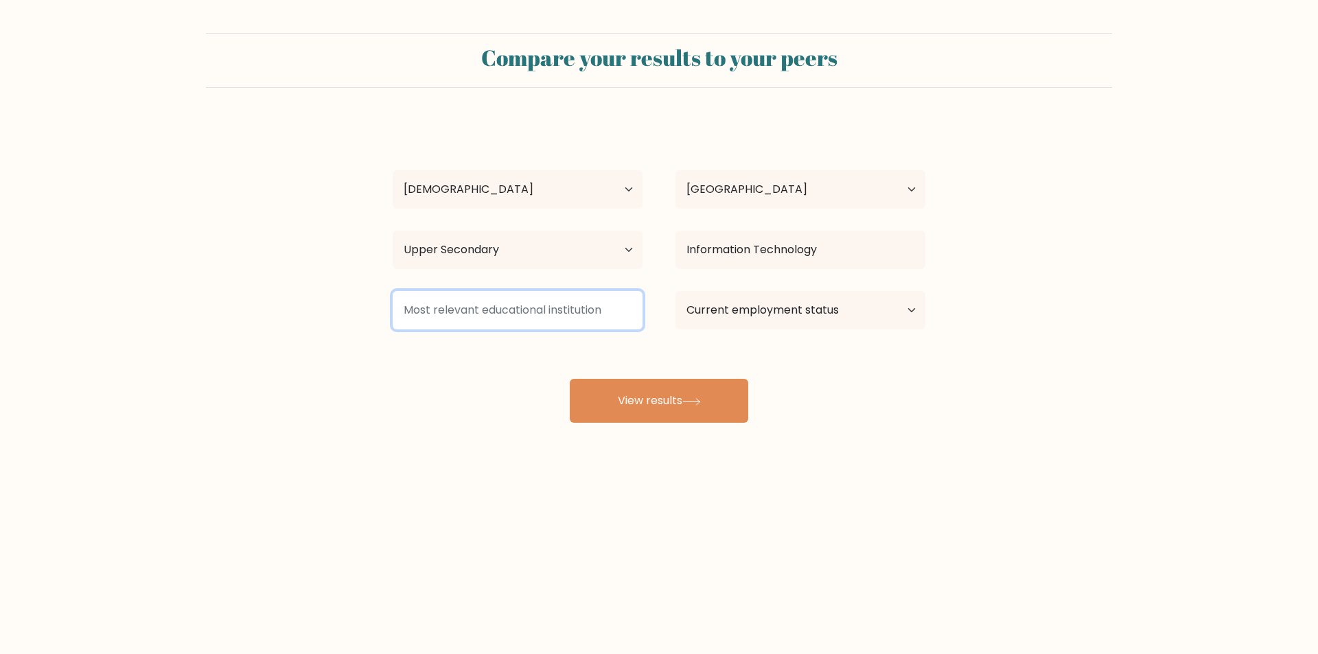
click at [452, 317] on input at bounding box center [518, 310] width 250 height 38
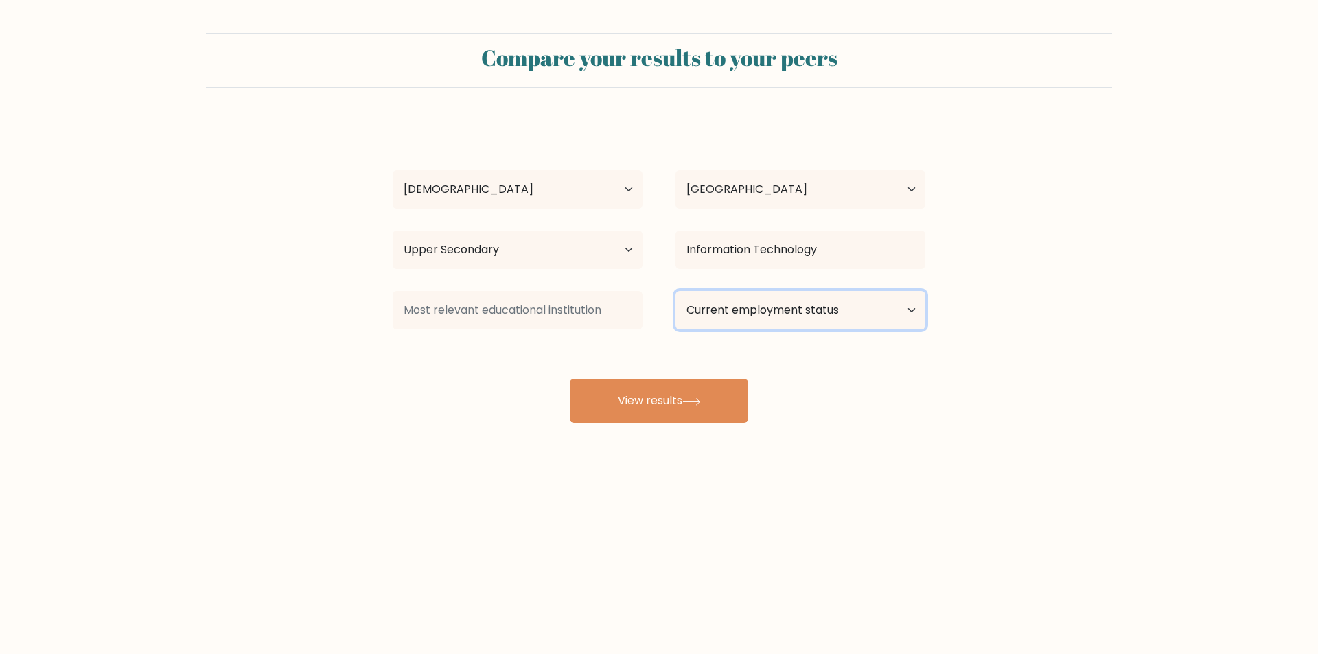
click at [791, 300] on select "Current employment status Employed Student Retired Other / prefer not to answer" at bounding box center [801, 310] width 250 height 38
select select "other"
click at [676, 291] on select "Current employment status Employed Student Retired Other / prefer not to answer" at bounding box center [801, 310] width 250 height 38
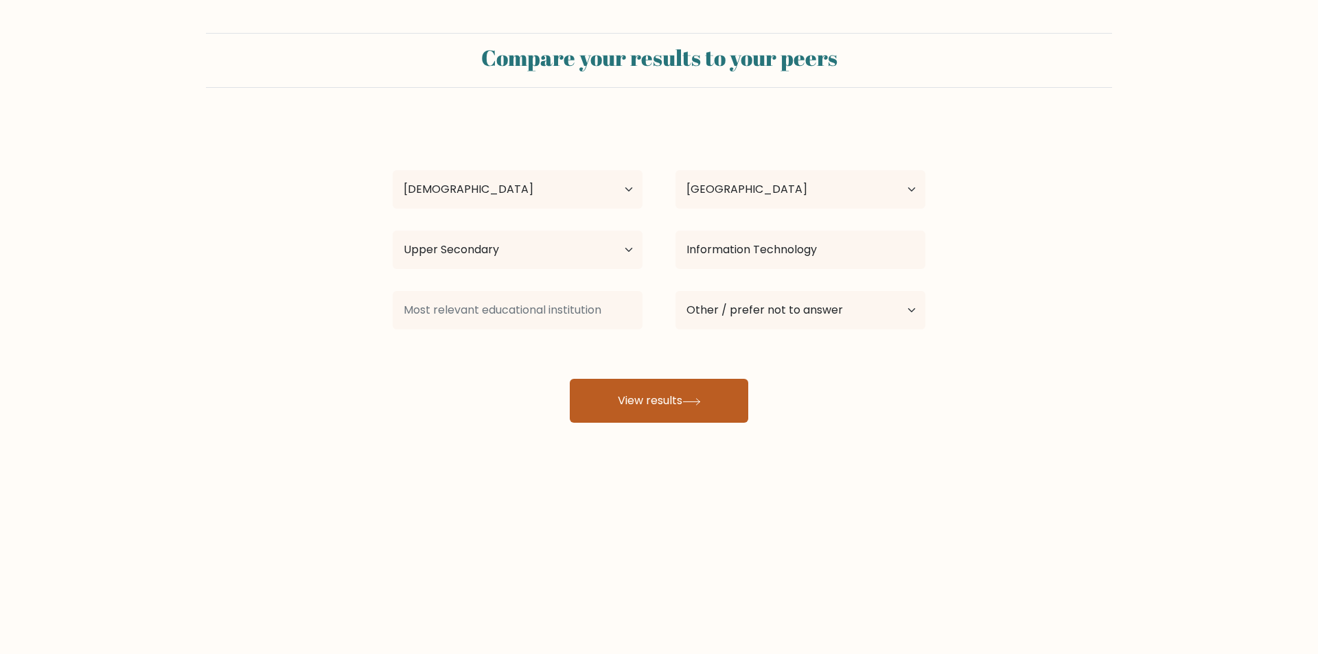
click at [674, 405] on button "View results" at bounding box center [659, 401] width 179 height 44
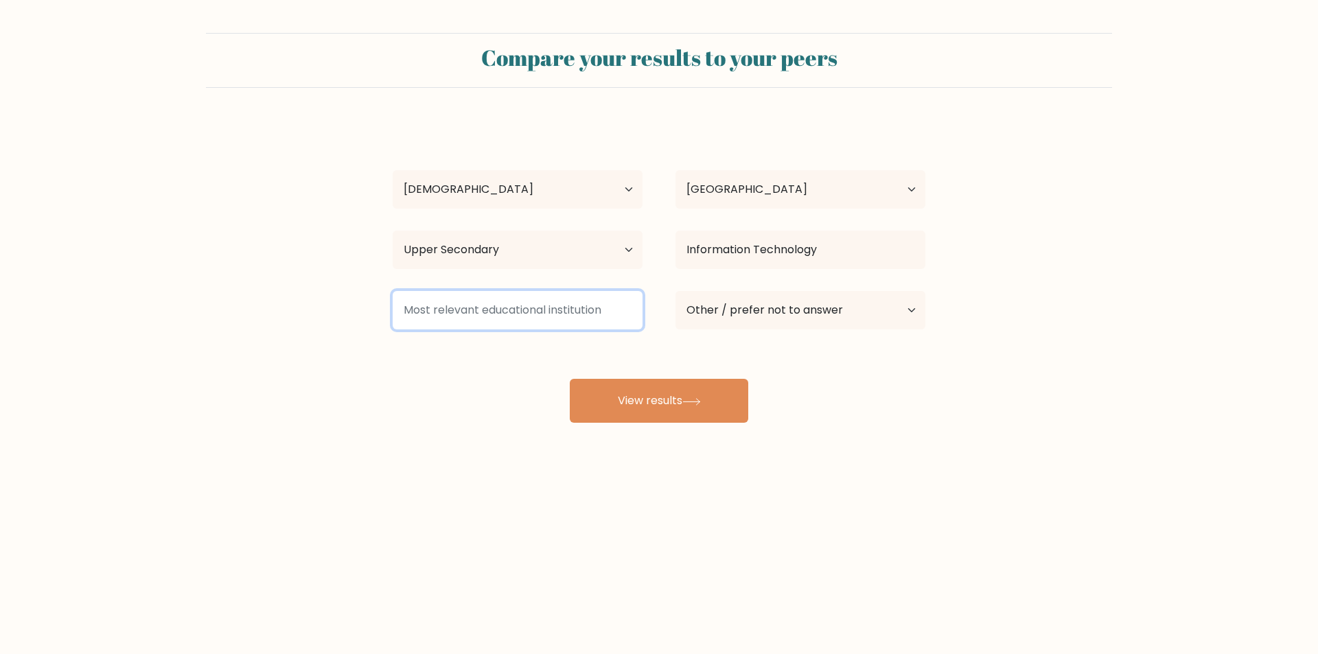
click at [527, 318] on input at bounding box center [518, 310] width 250 height 38
type input "None"
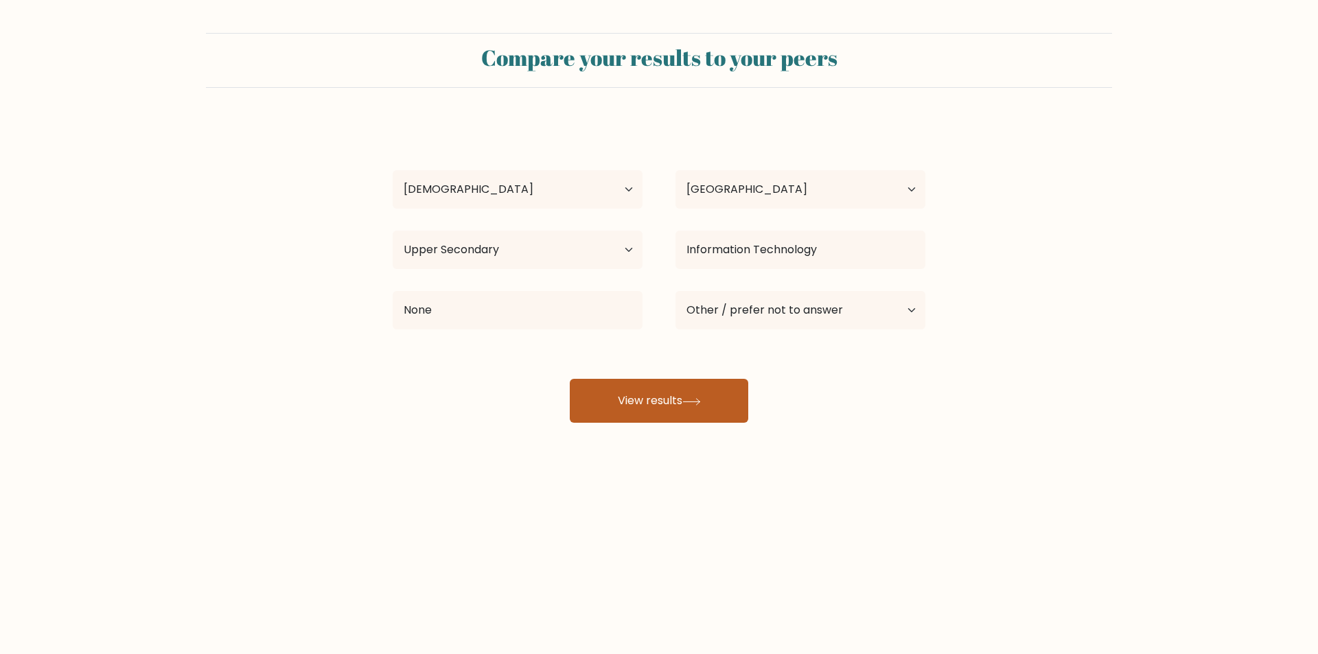
click at [686, 418] on button "View results" at bounding box center [659, 401] width 179 height 44
